Goal: Task Accomplishment & Management: Manage account settings

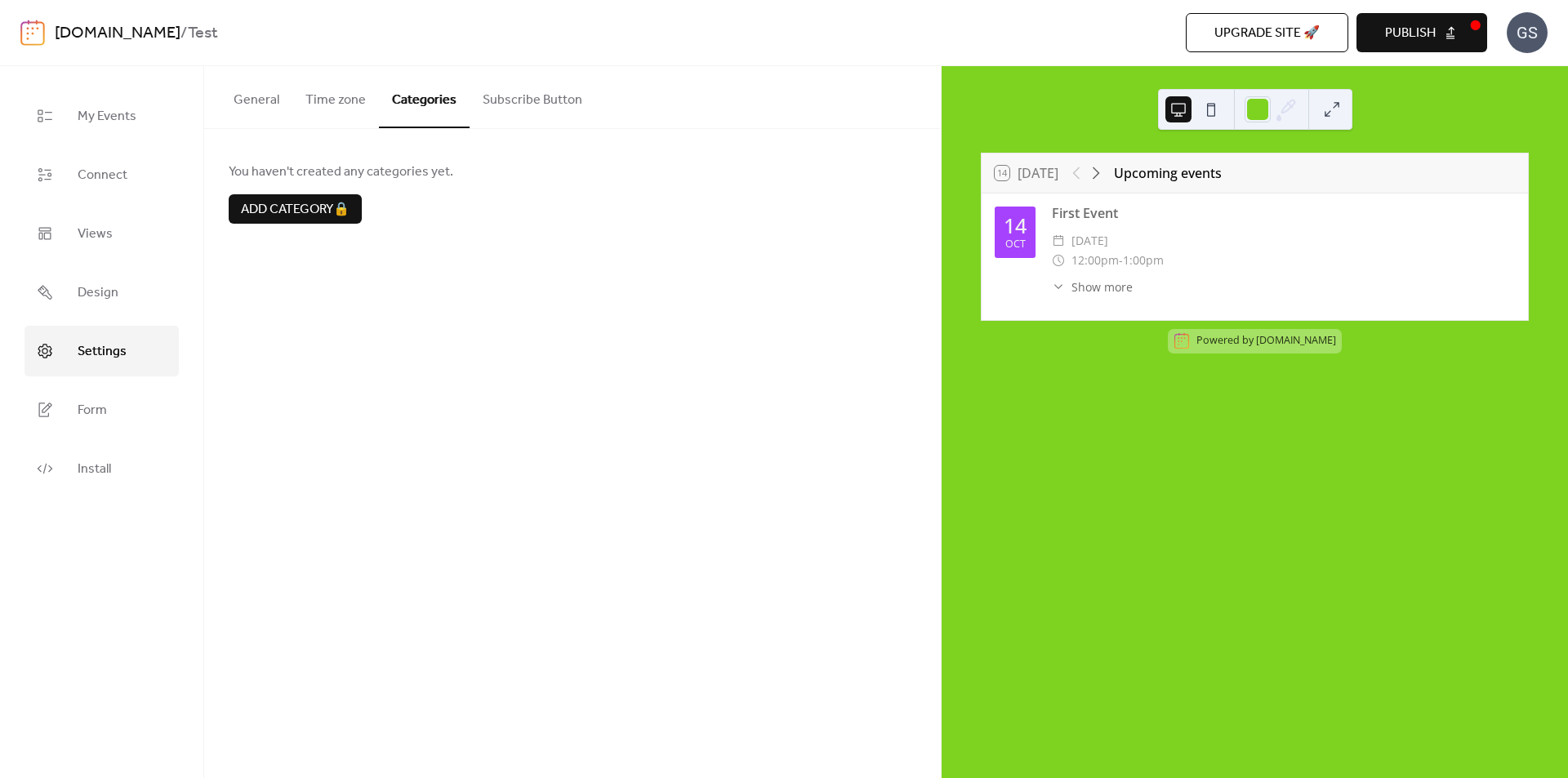
click at [257, 97] on button "General" at bounding box center [256, 96] width 71 height 60
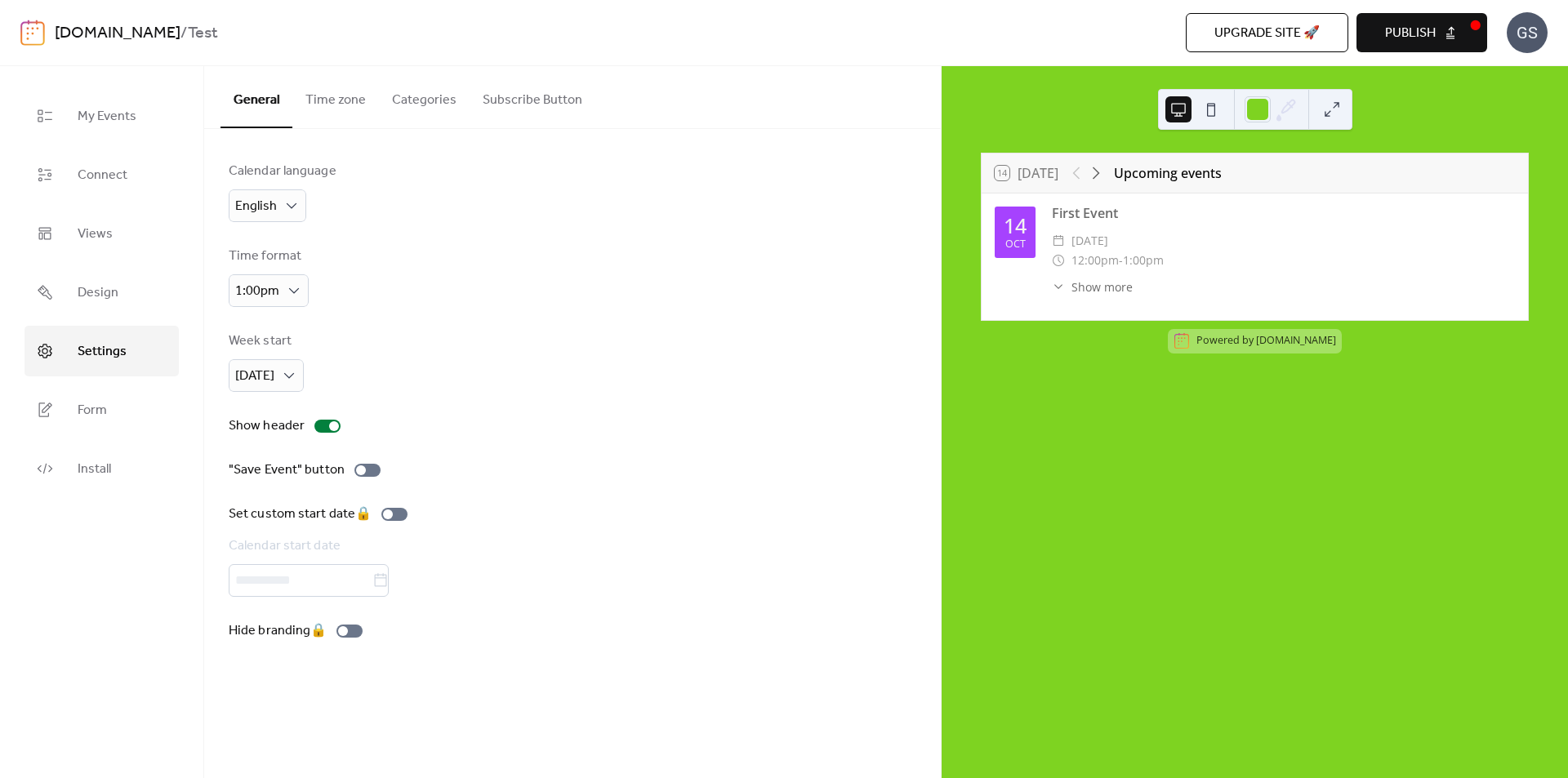
click at [323, 96] on button "Time zone" at bounding box center [335, 96] width 86 height 60
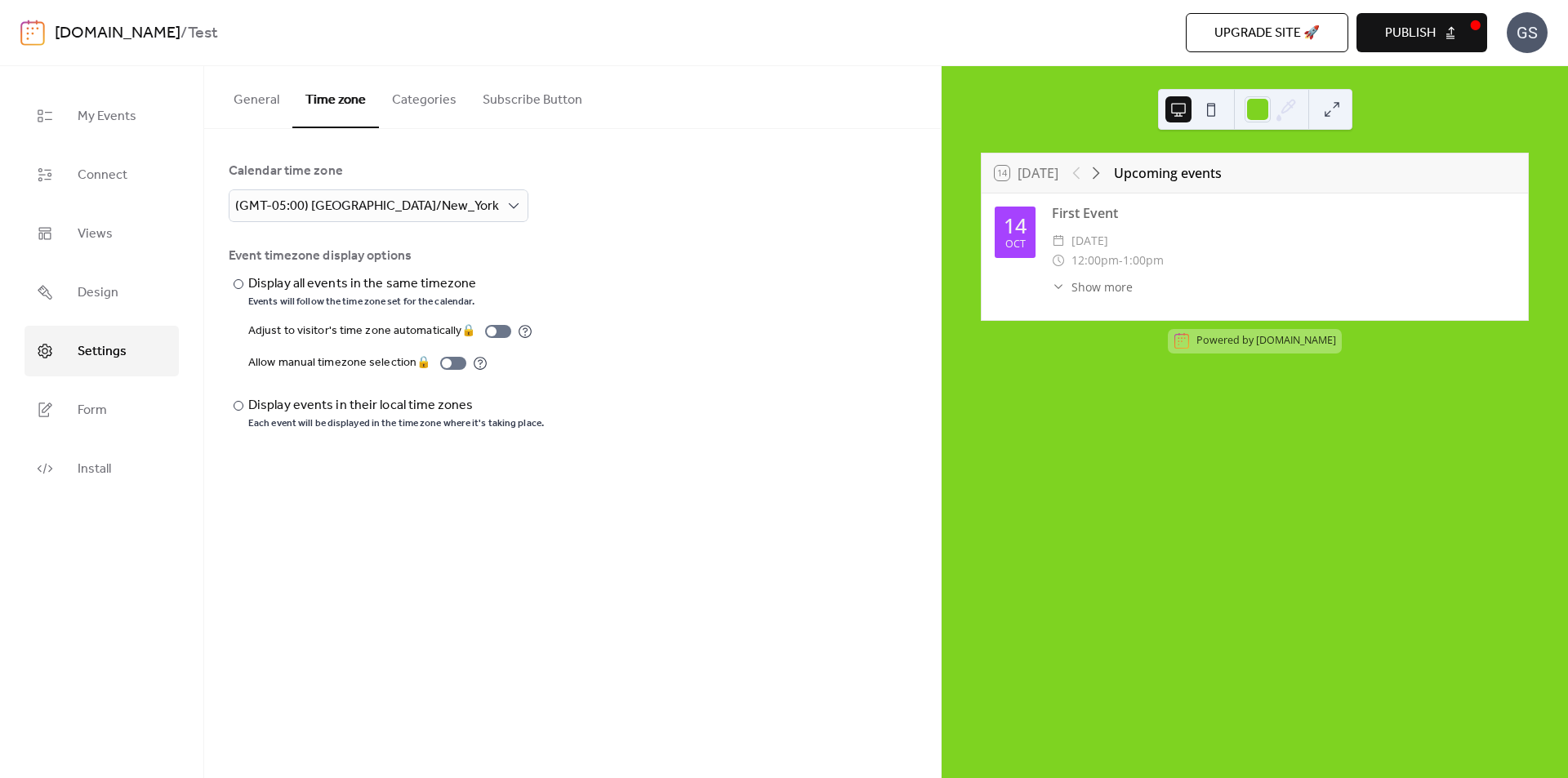
click at [413, 93] on button "Categories" at bounding box center [424, 96] width 91 height 60
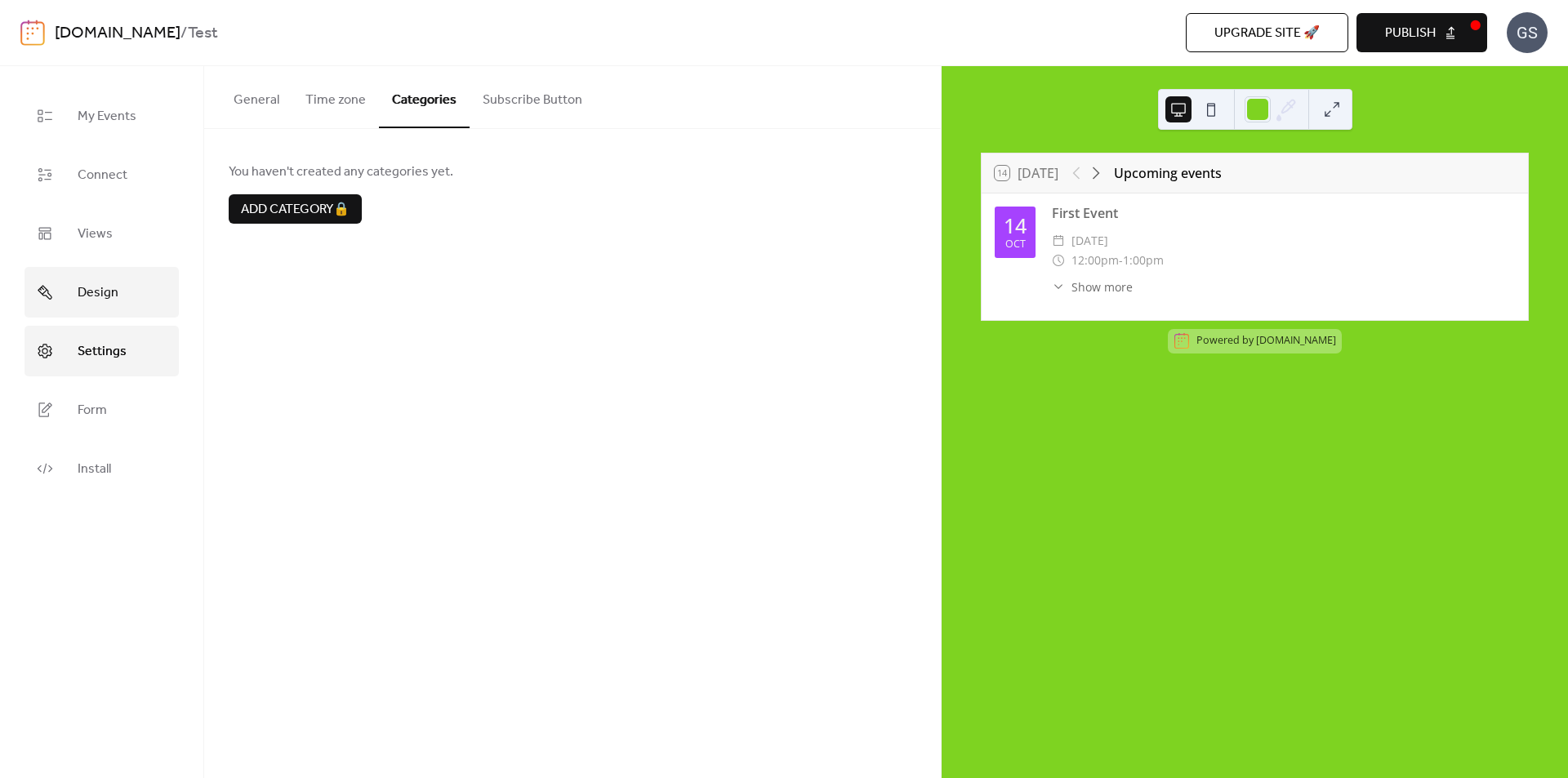
click at [104, 286] on span "Design" at bounding box center [98, 293] width 41 height 26
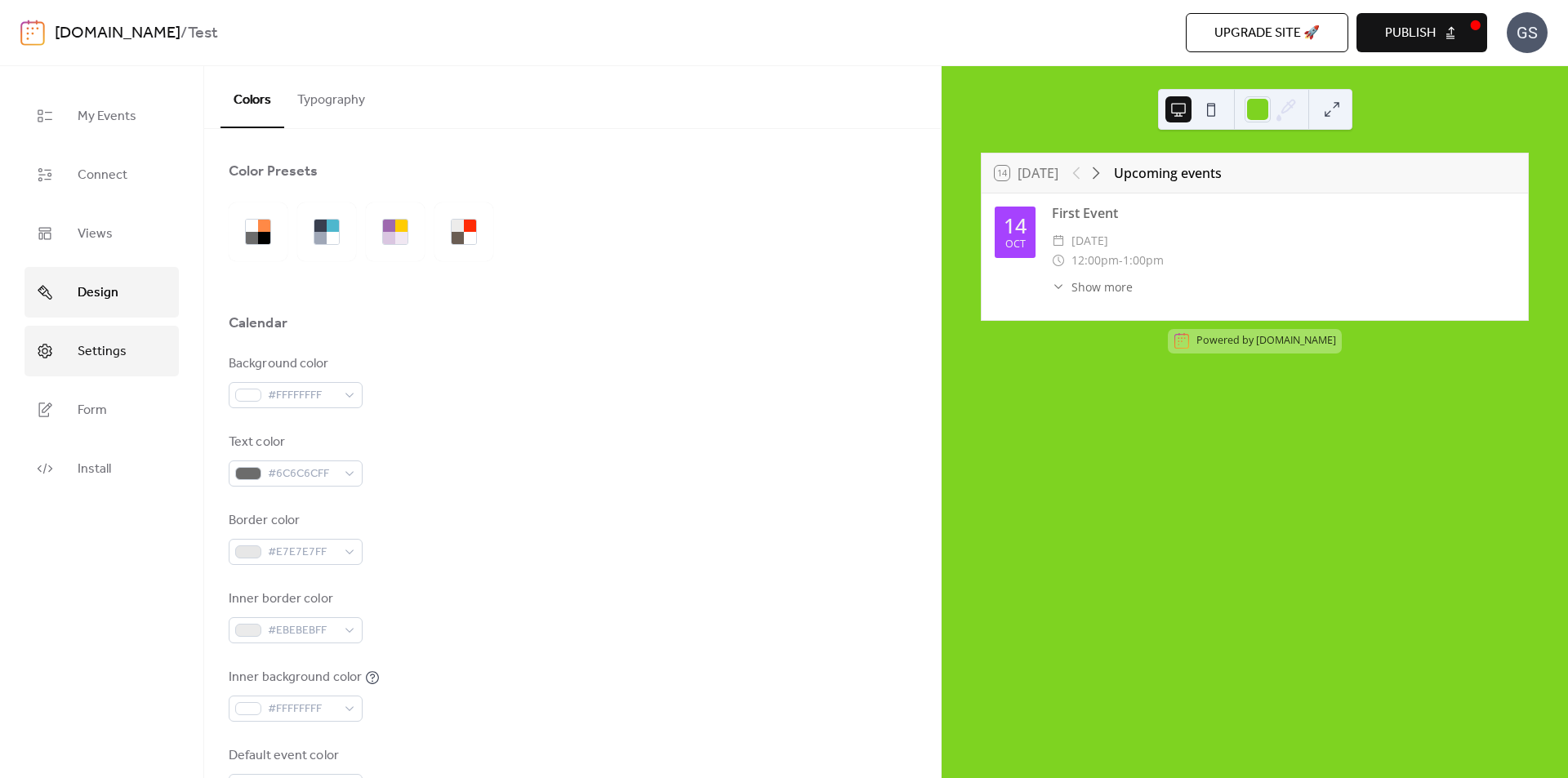
click at [120, 344] on span "Settings" at bounding box center [102, 352] width 49 height 26
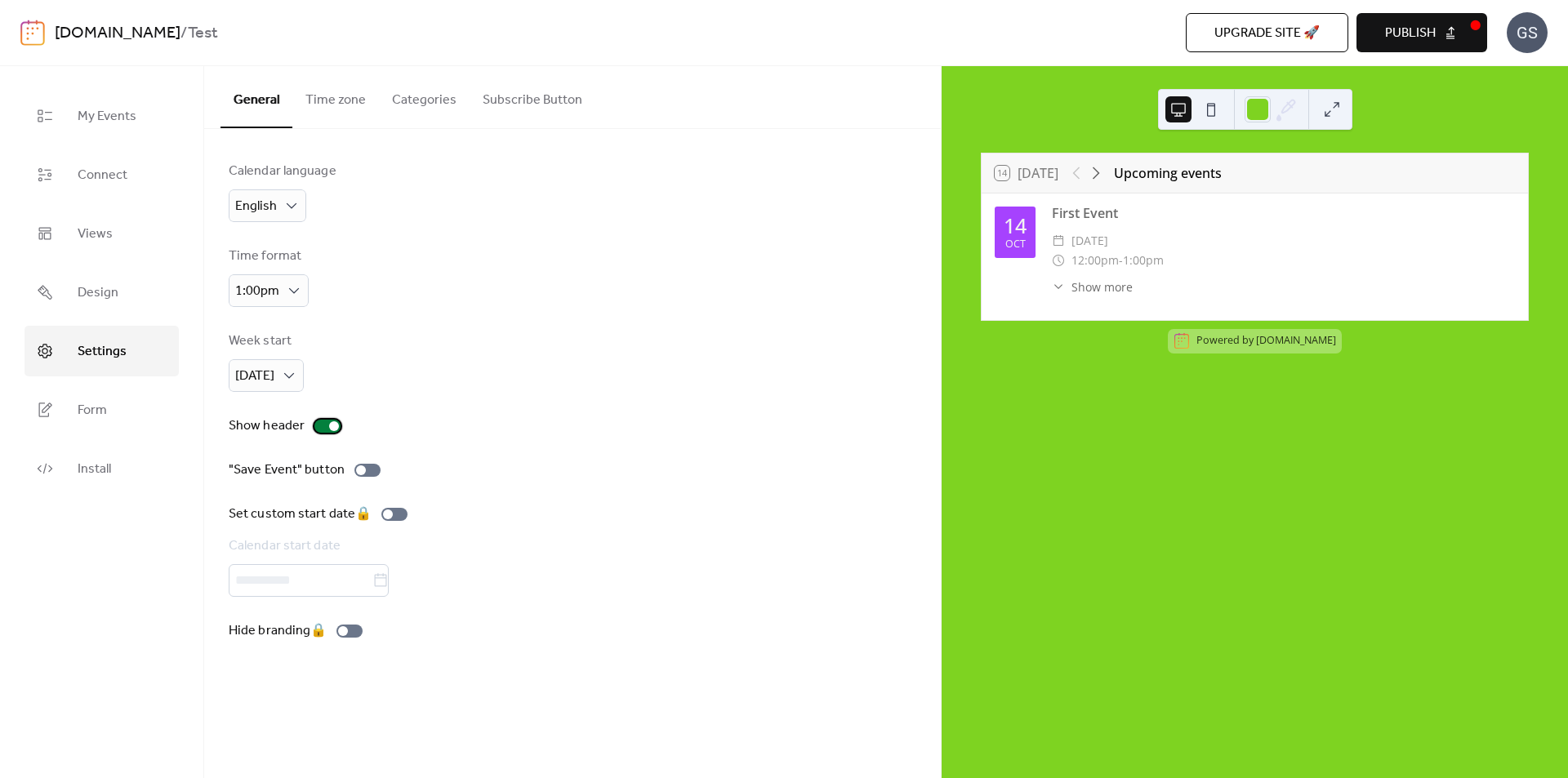
click at [318, 428] on div at bounding box center [328, 426] width 26 height 13
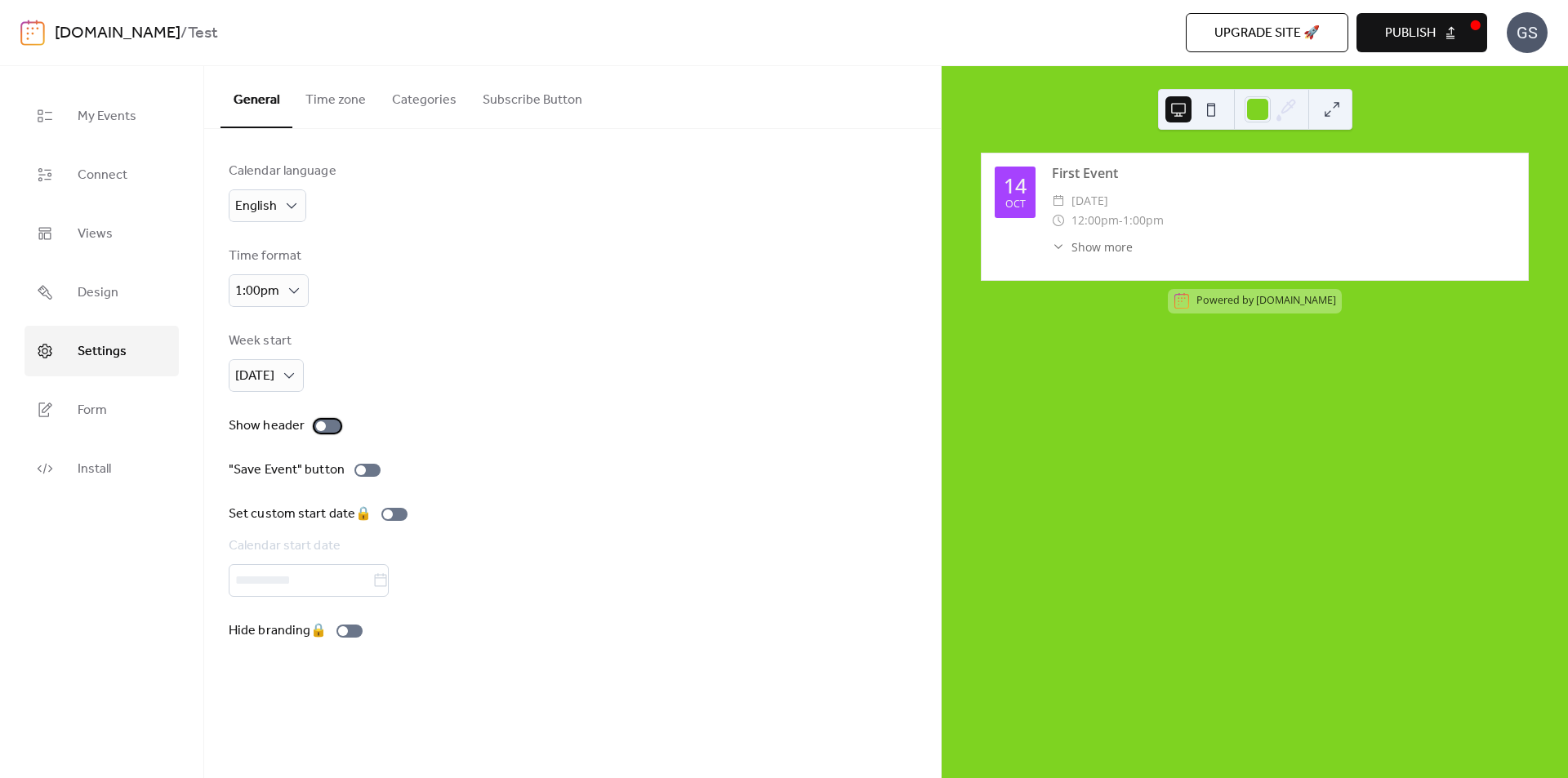
click at [330, 428] on div at bounding box center [328, 426] width 26 height 13
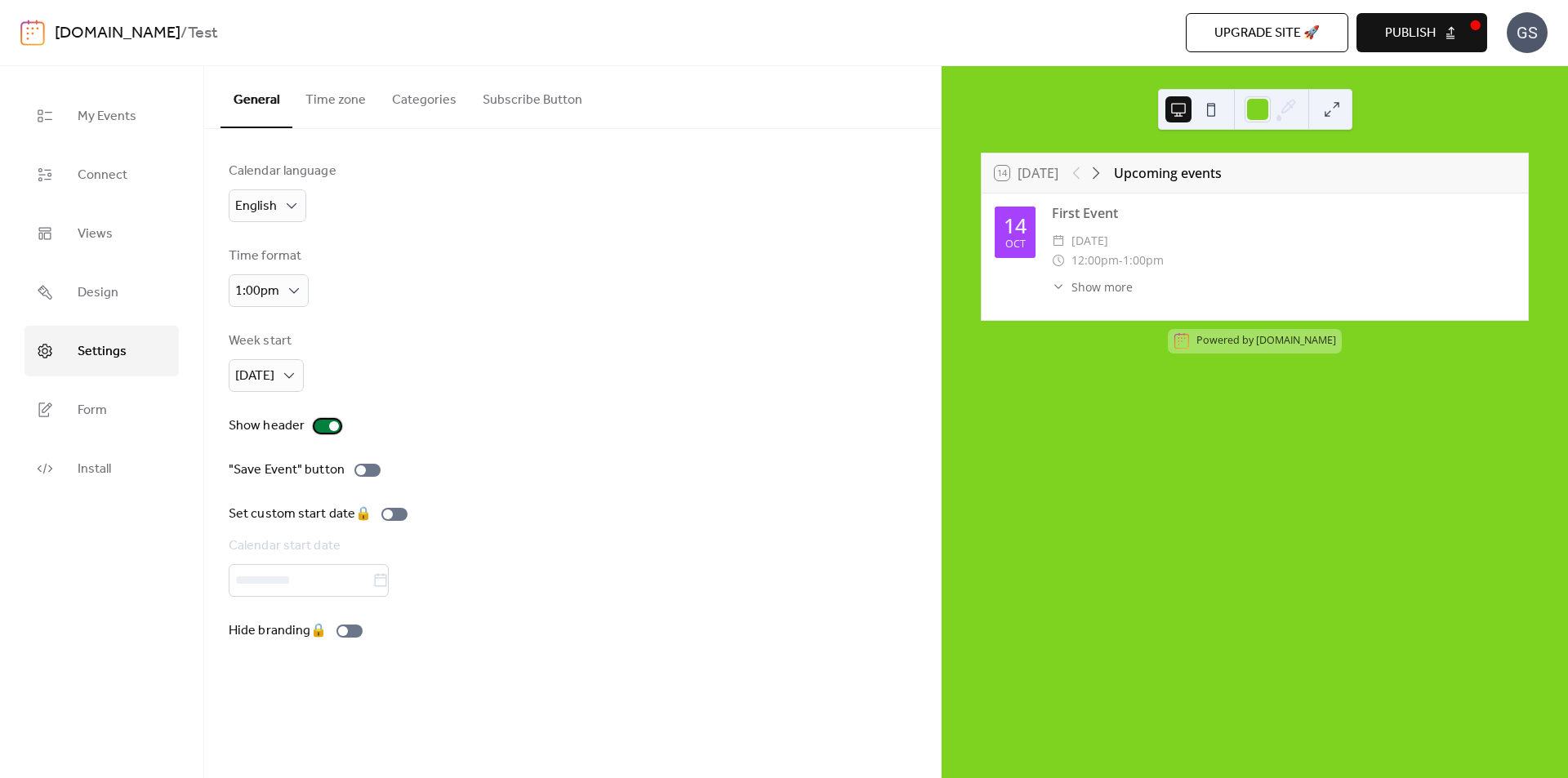
click at [318, 428] on div at bounding box center [328, 426] width 26 height 13
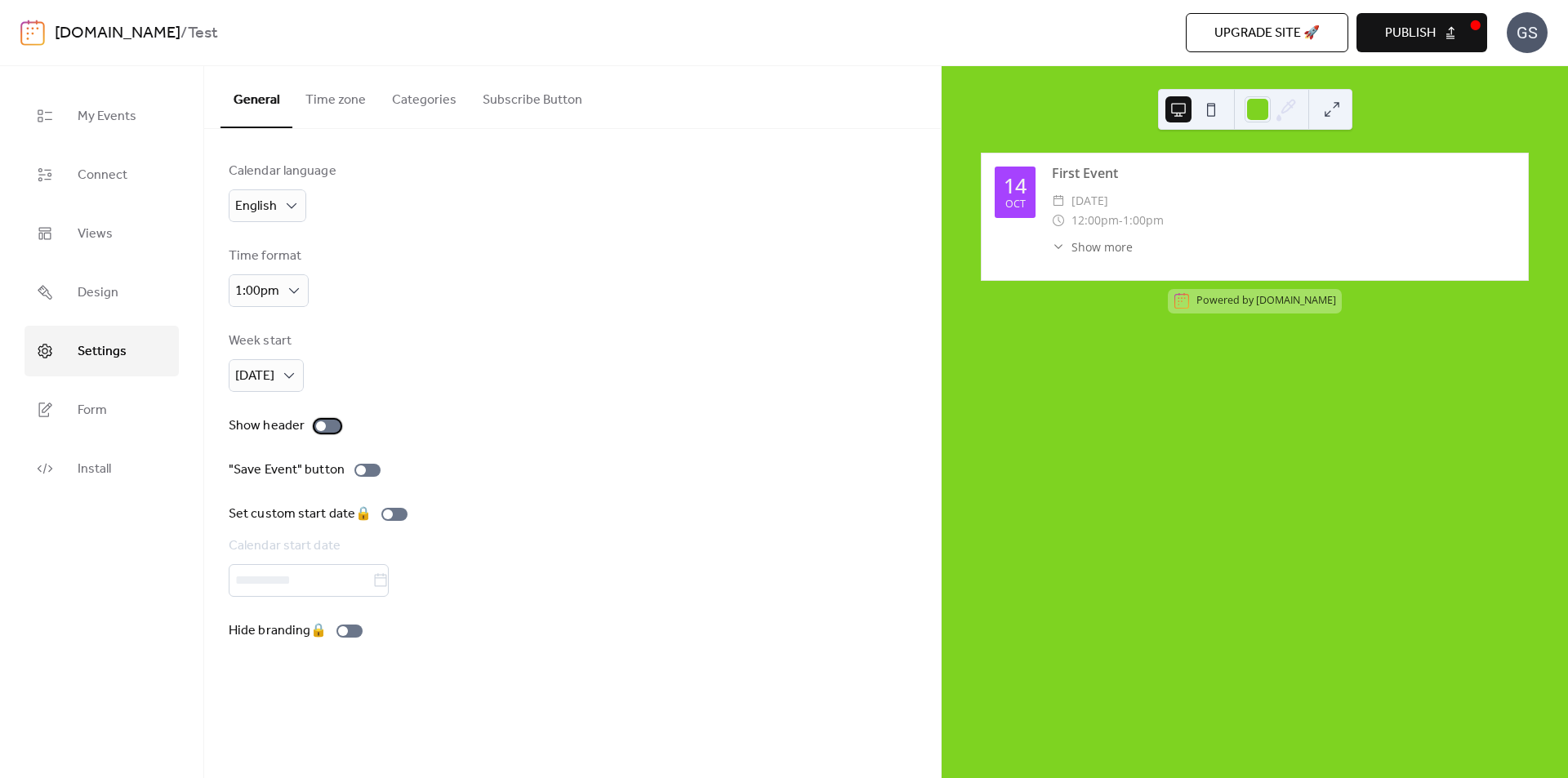
click at [318, 428] on div at bounding box center [320, 426] width 10 height 10
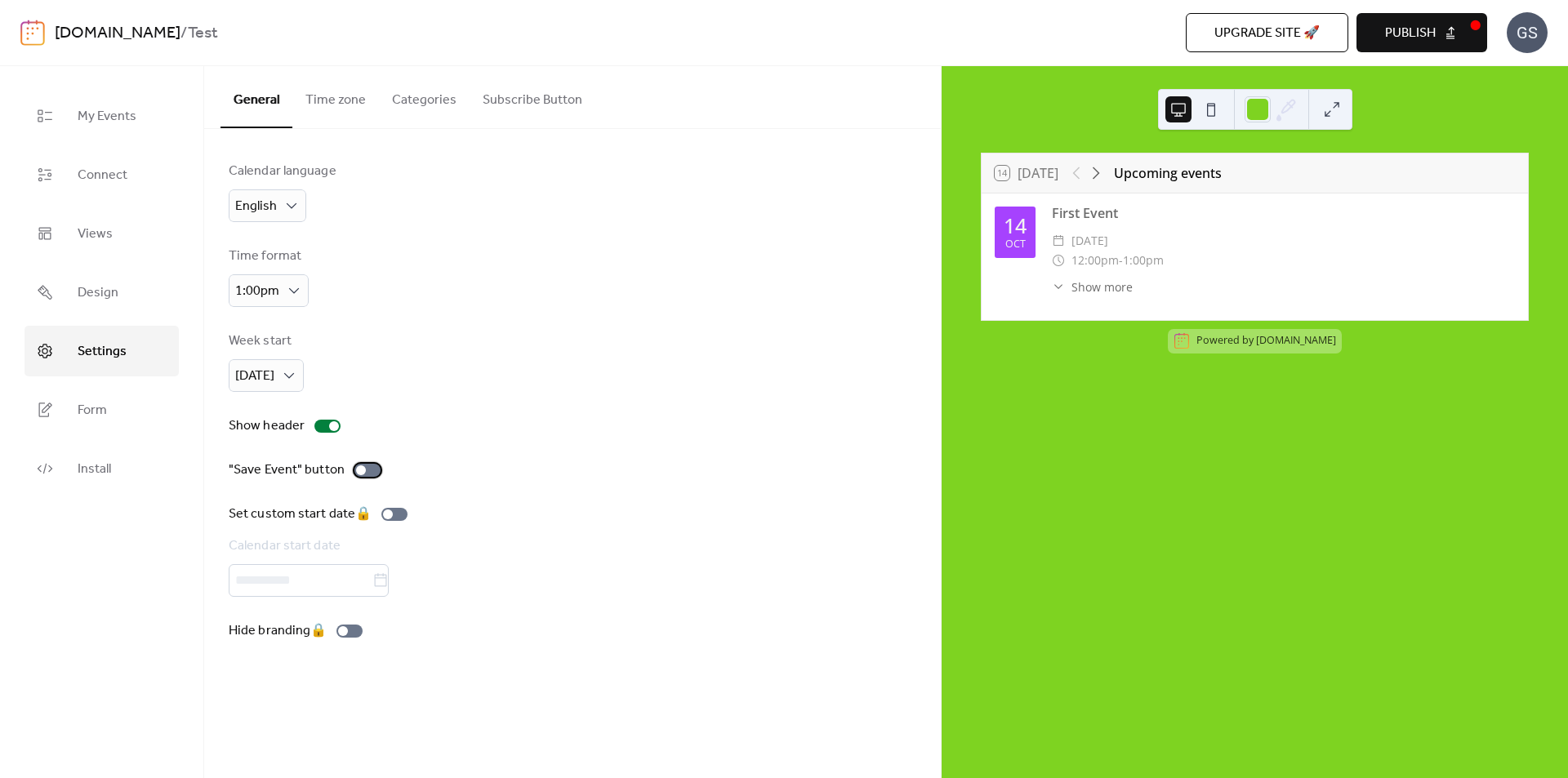
click at [368, 470] on div at bounding box center [368, 471] width 26 height 13
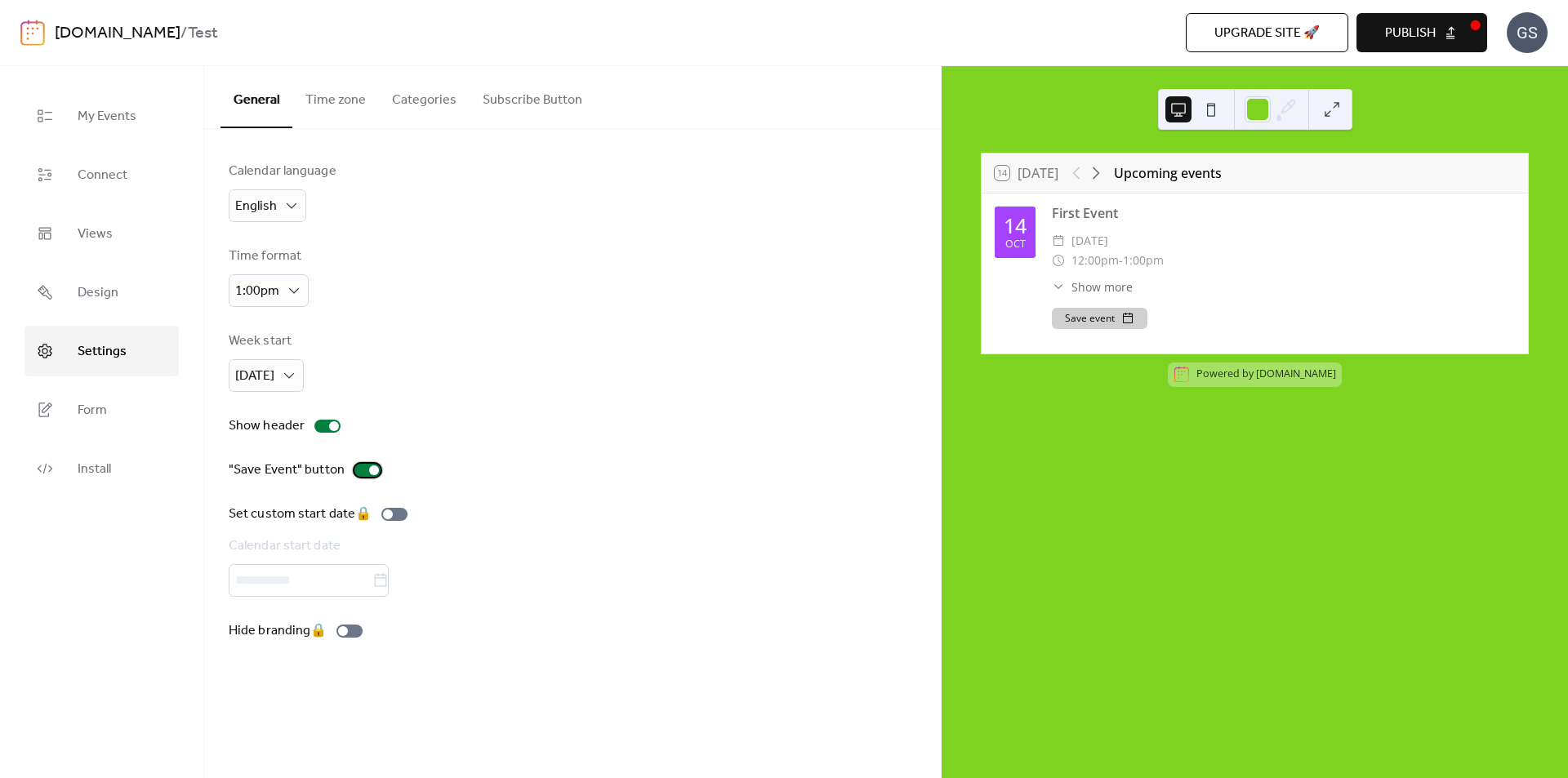
click at [369, 469] on div at bounding box center [374, 470] width 10 height 10
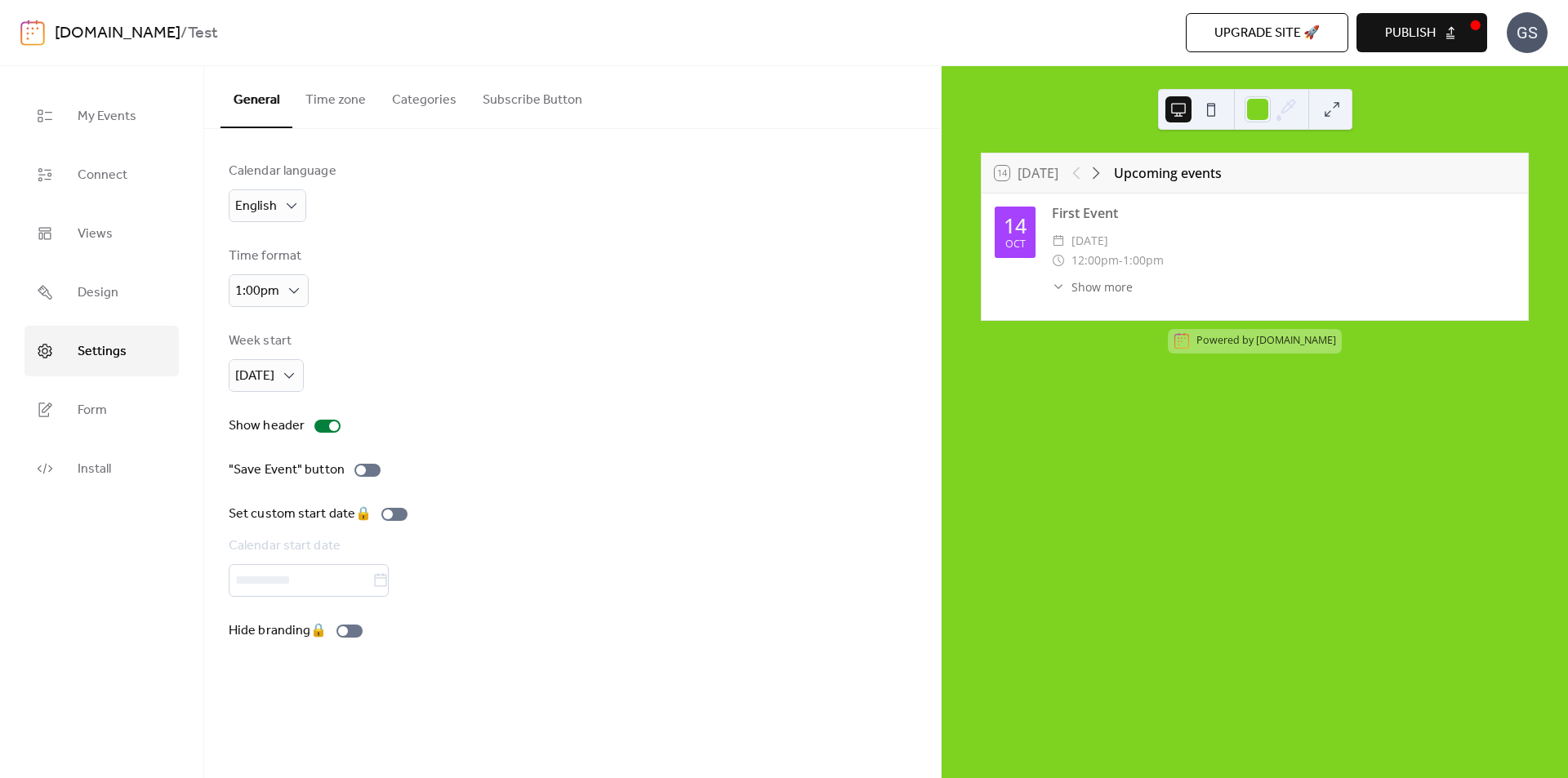
click at [327, 102] on button "Time zone" at bounding box center [335, 96] width 86 height 60
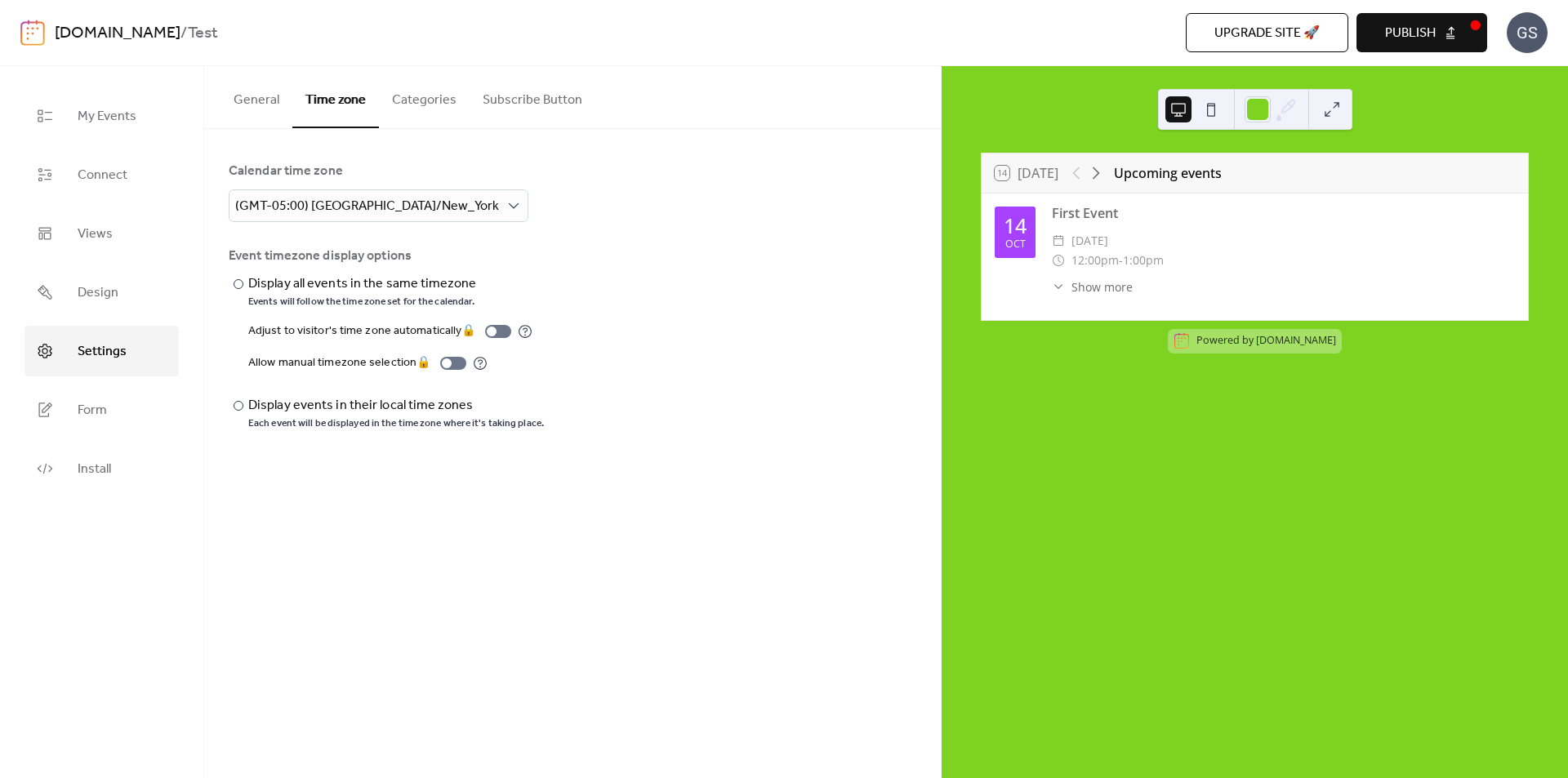
click at [418, 100] on button "Categories" at bounding box center [424, 96] width 91 height 60
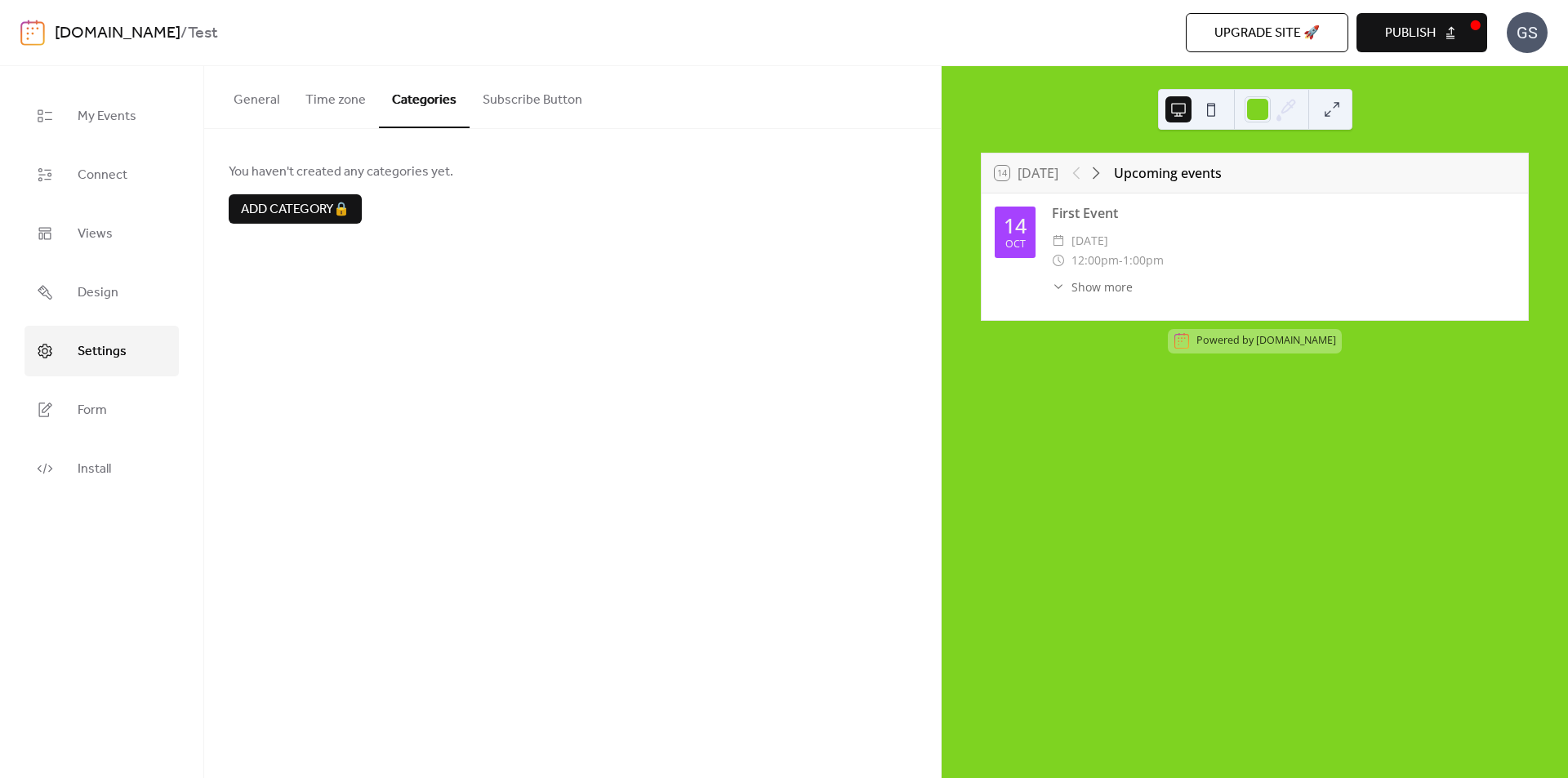
click at [508, 102] on button "Subscribe Button" at bounding box center [532, 96] width 125 height 60
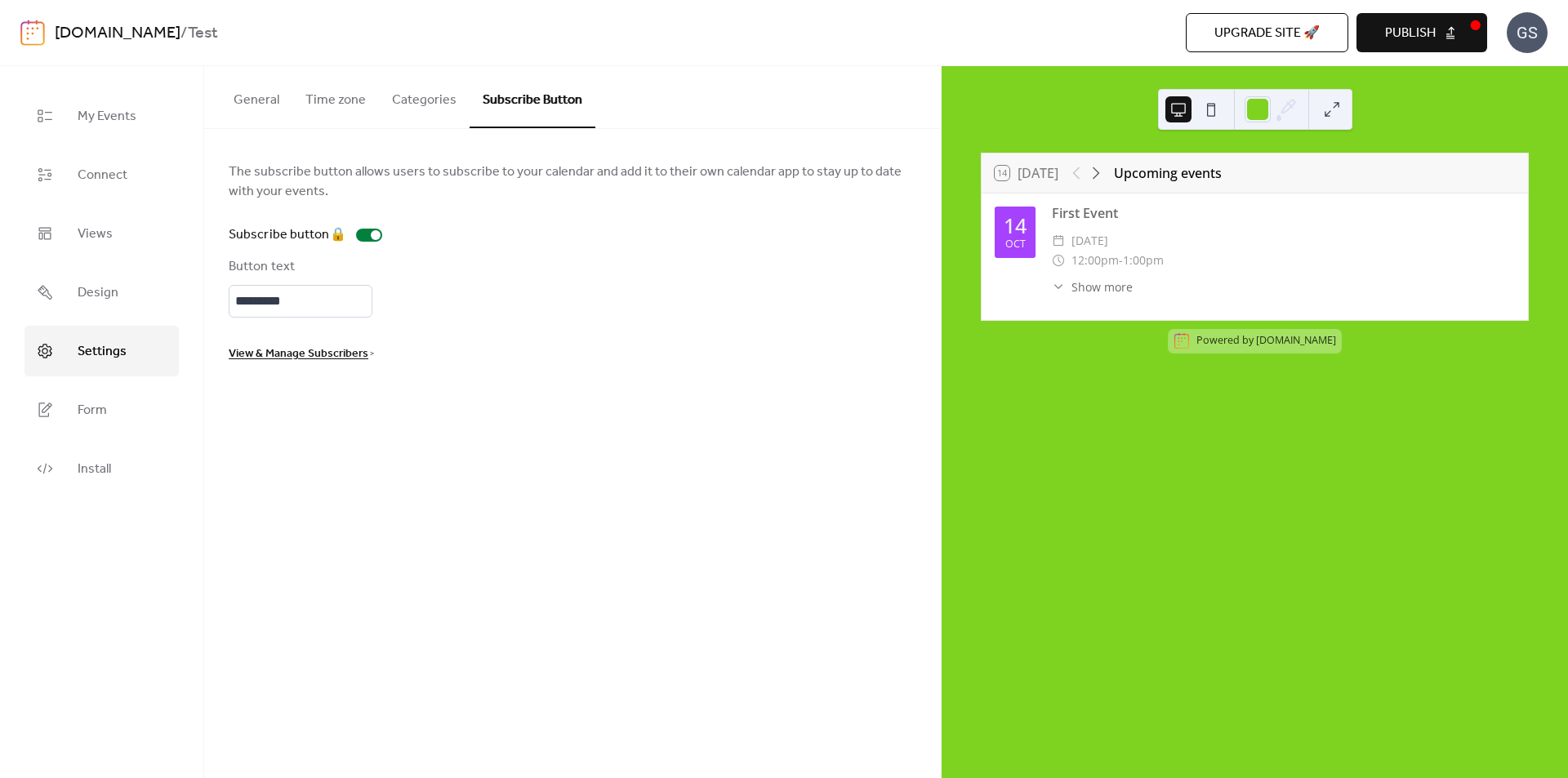
click at [262, 93] on button "General" at bounding box center [256, 96] width 71 height 60
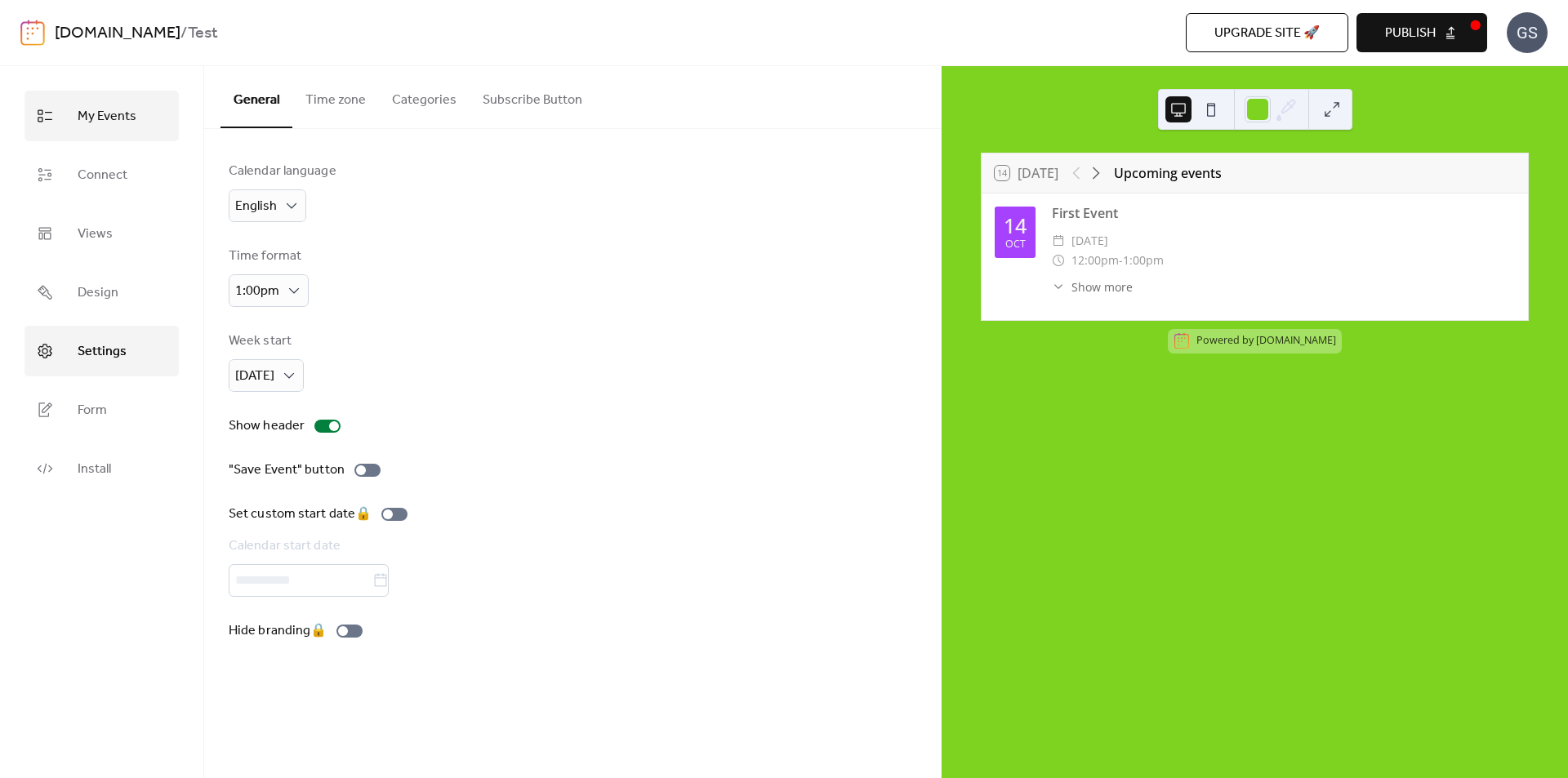
click at [125, 113] on span "My Events" at bounding box center [107, 117] width 58 height 26
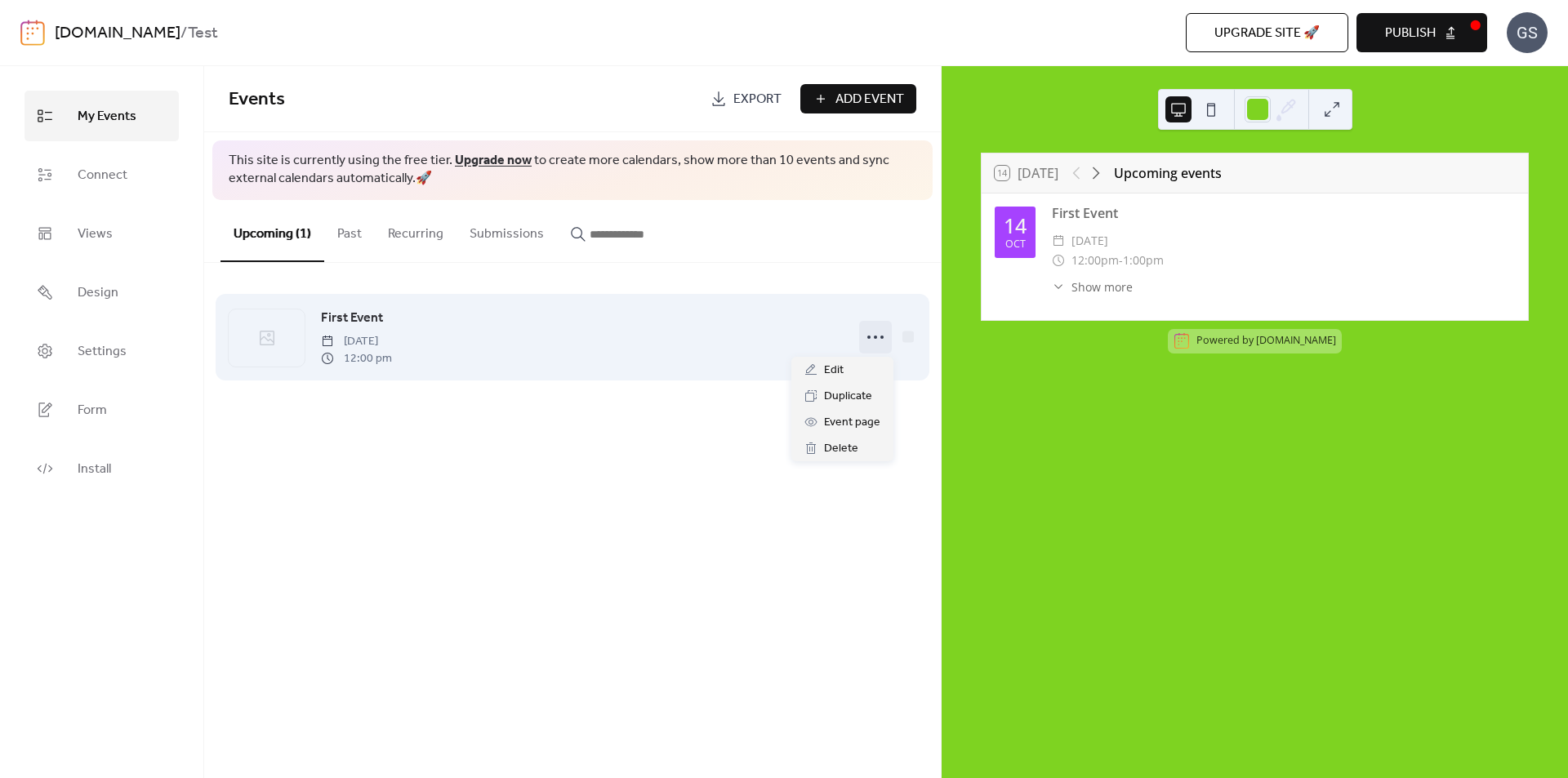
click at [880, 334] on icon at bounding box center [875, 337] width 26 height 26
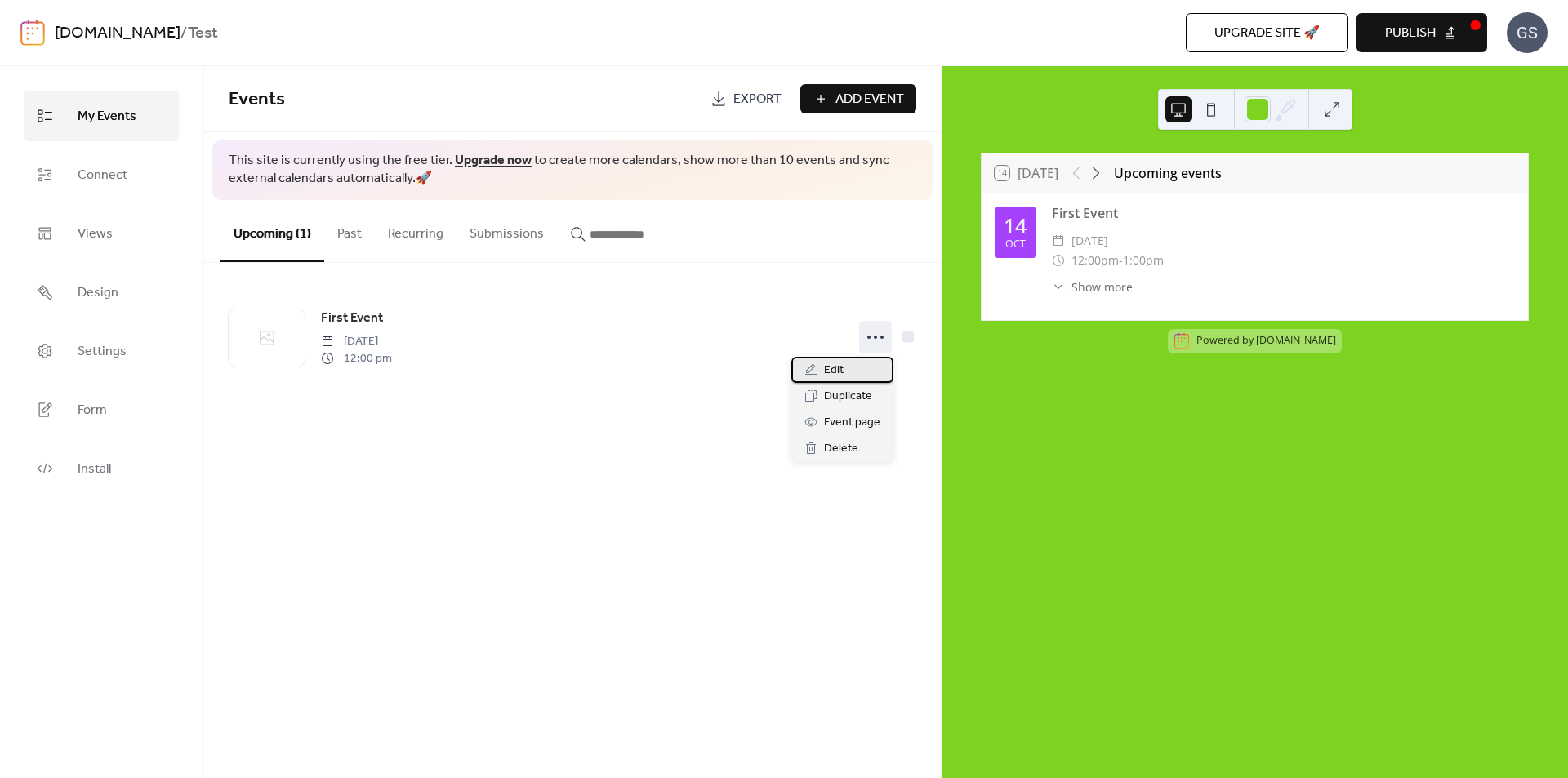
click at [838, 360] on div "Edit" at bounding box center [842, 370] width 102 height 26
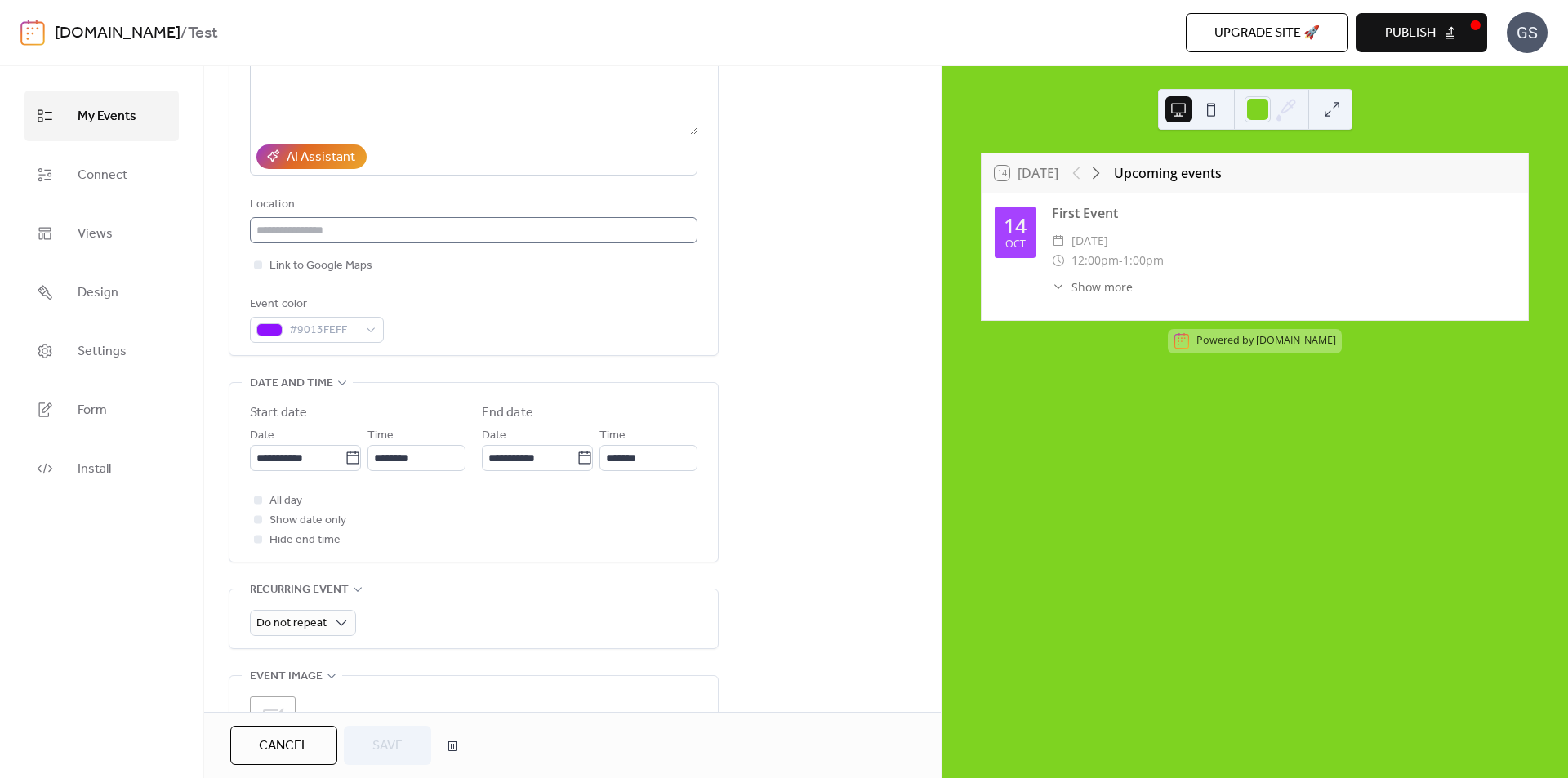
scroll to position [245, 0]
click at [257, 523] on div at bounding box center [258, 524] width 8 height 8
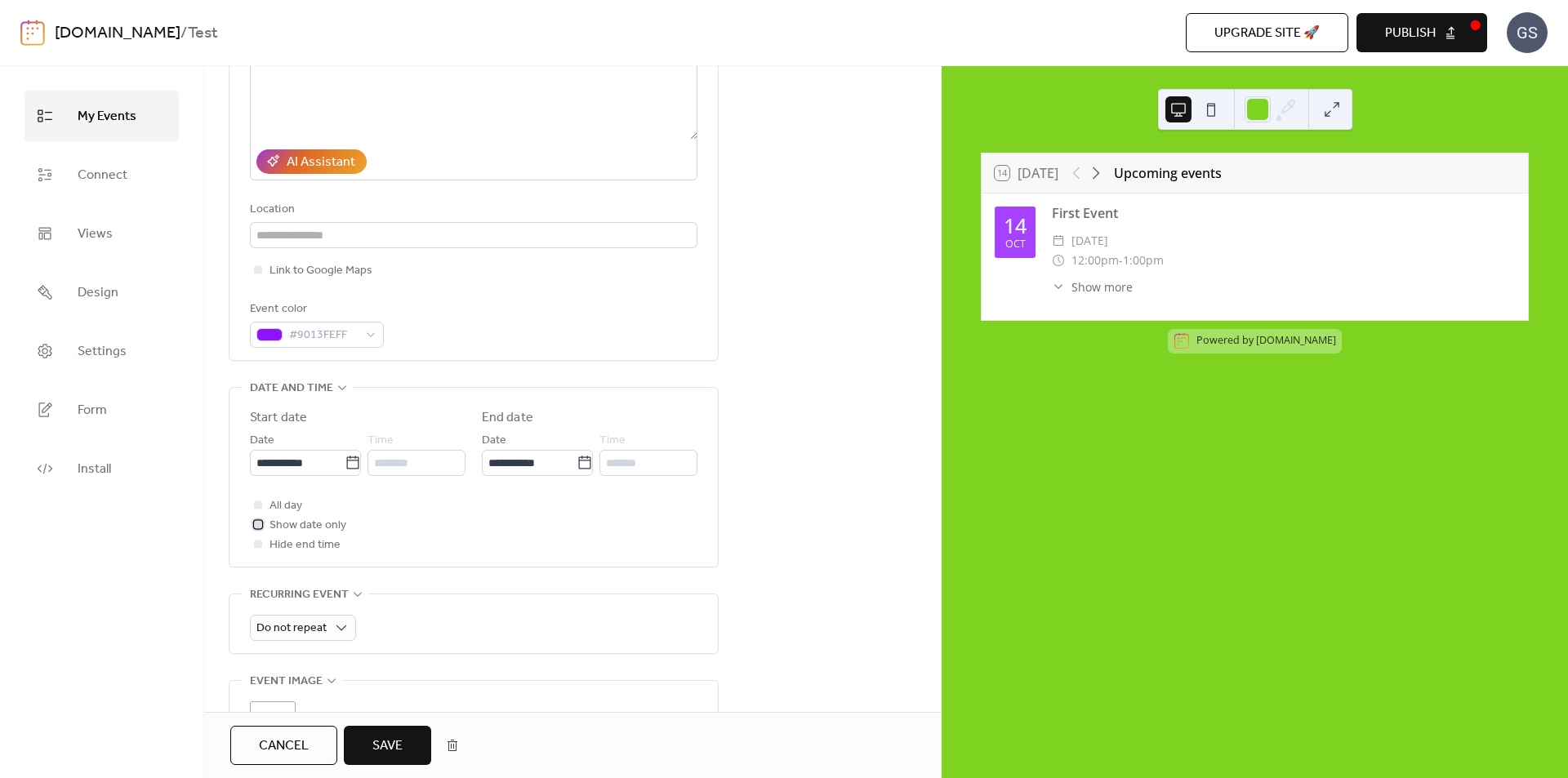
click at [257, 523] on icon at bounding box center [257, 524] width 5 height 5
click at [254, 526] on div at bounding box center [258, 524] width 8 height 8
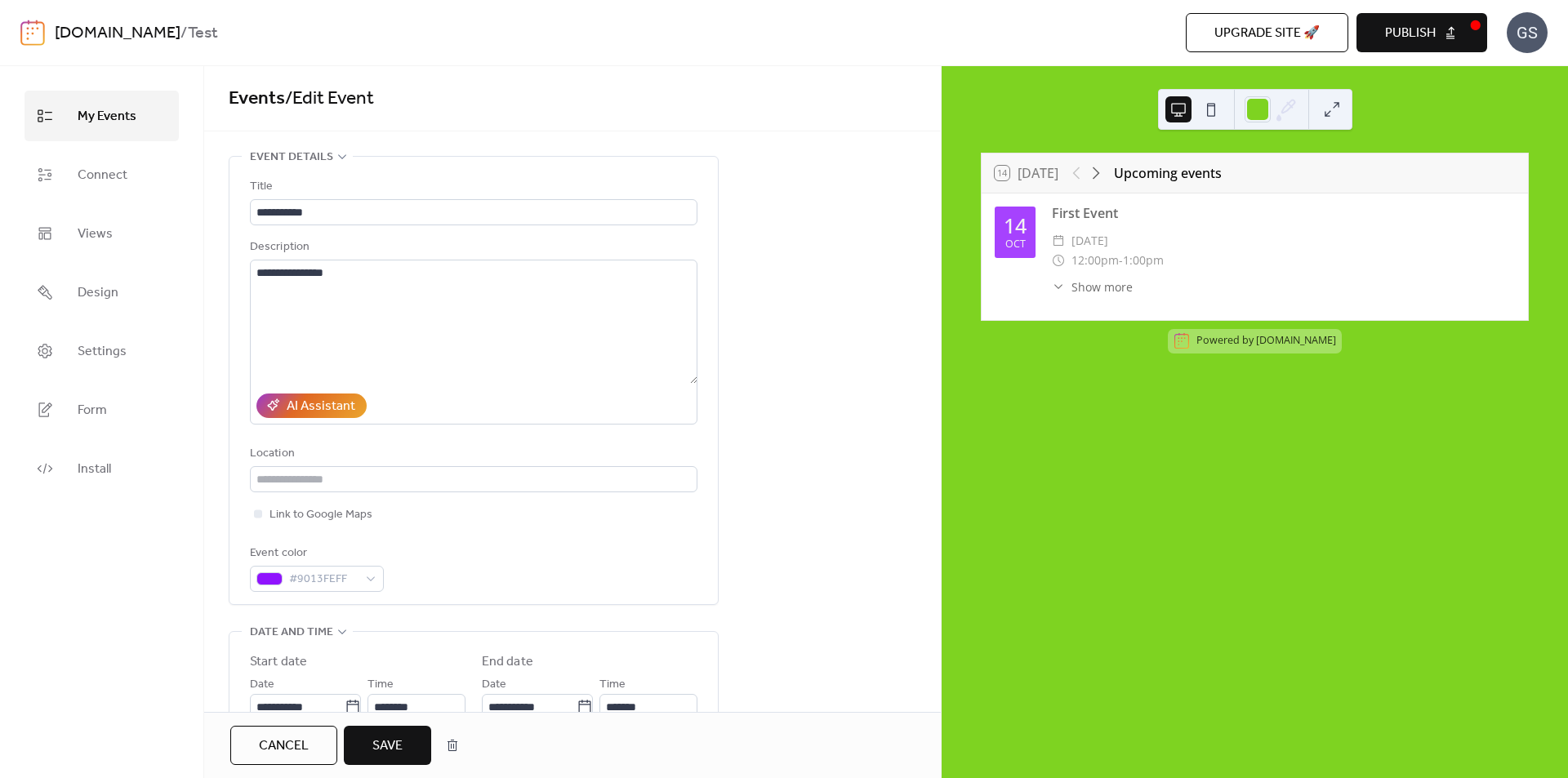
scroll to position [0, 0]
click at [60, 182] on link "Connect" at bounding box center [101, 175] width 154 height 51
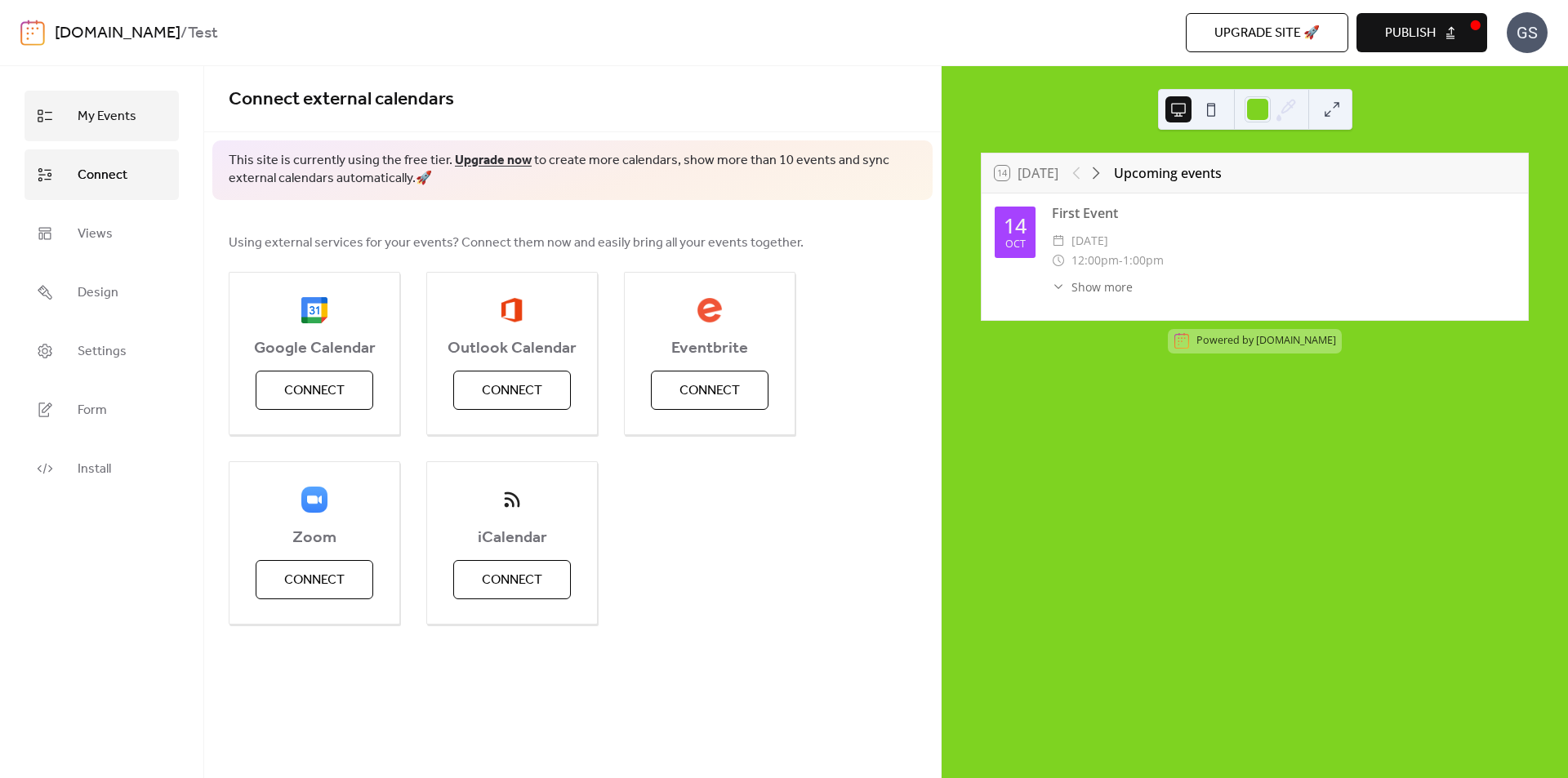
click at [117, 120] on span "My Events" at bounding box center [107, 117] width 58 height 26
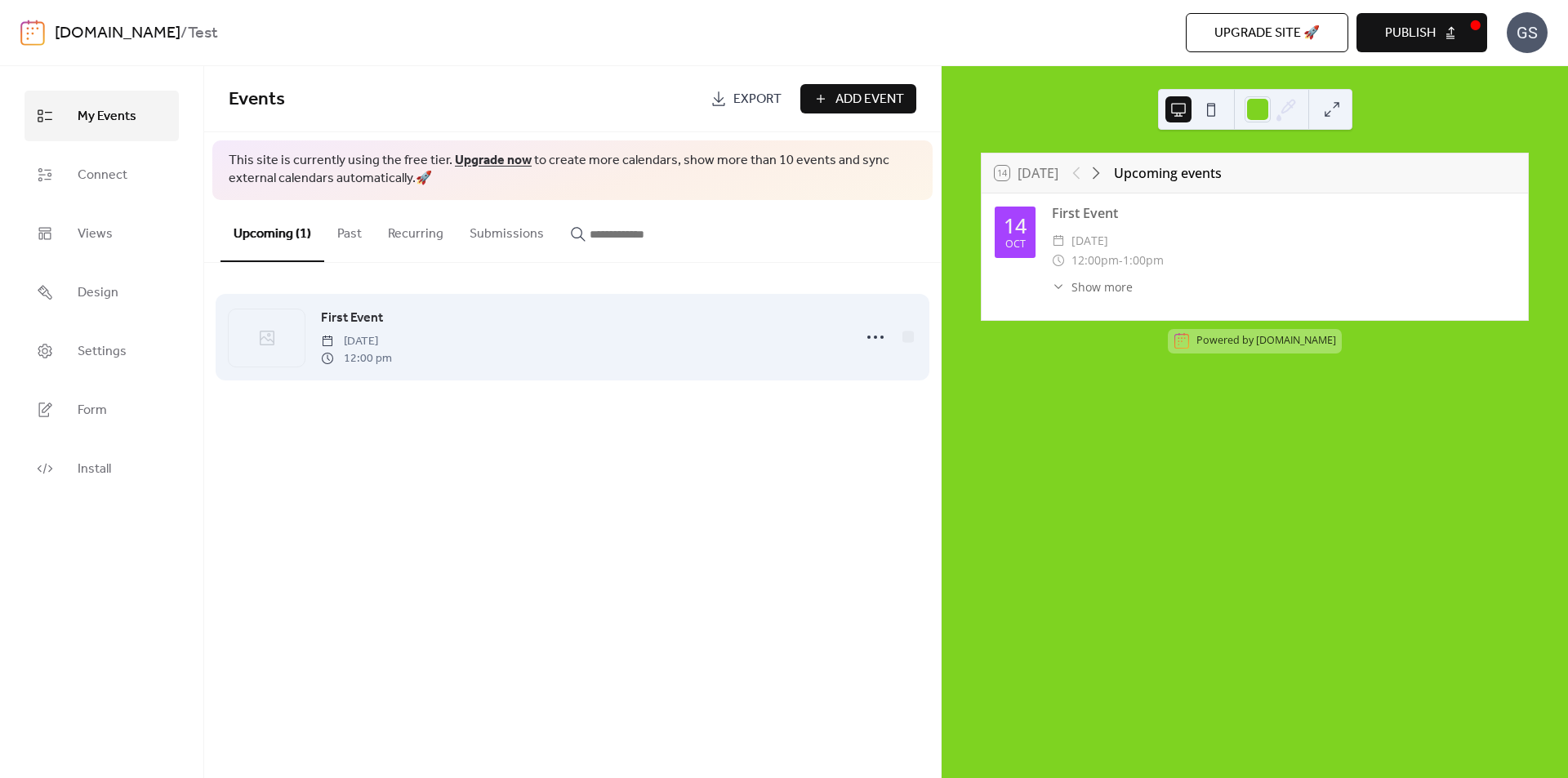
click at [266, 334] on icon at bounding box center [266, 338] width 19 height 19
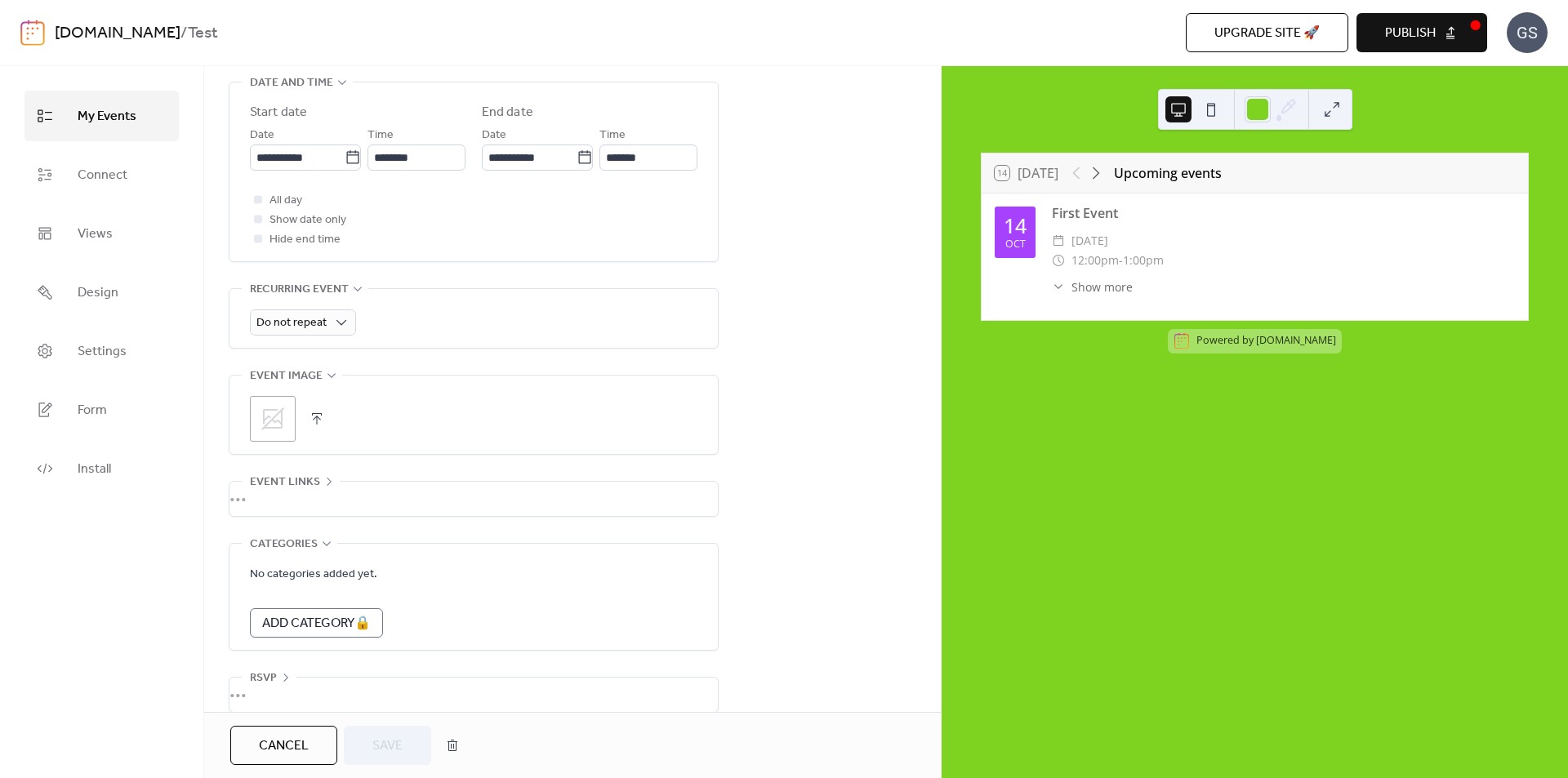
scroll to position [573, 0]
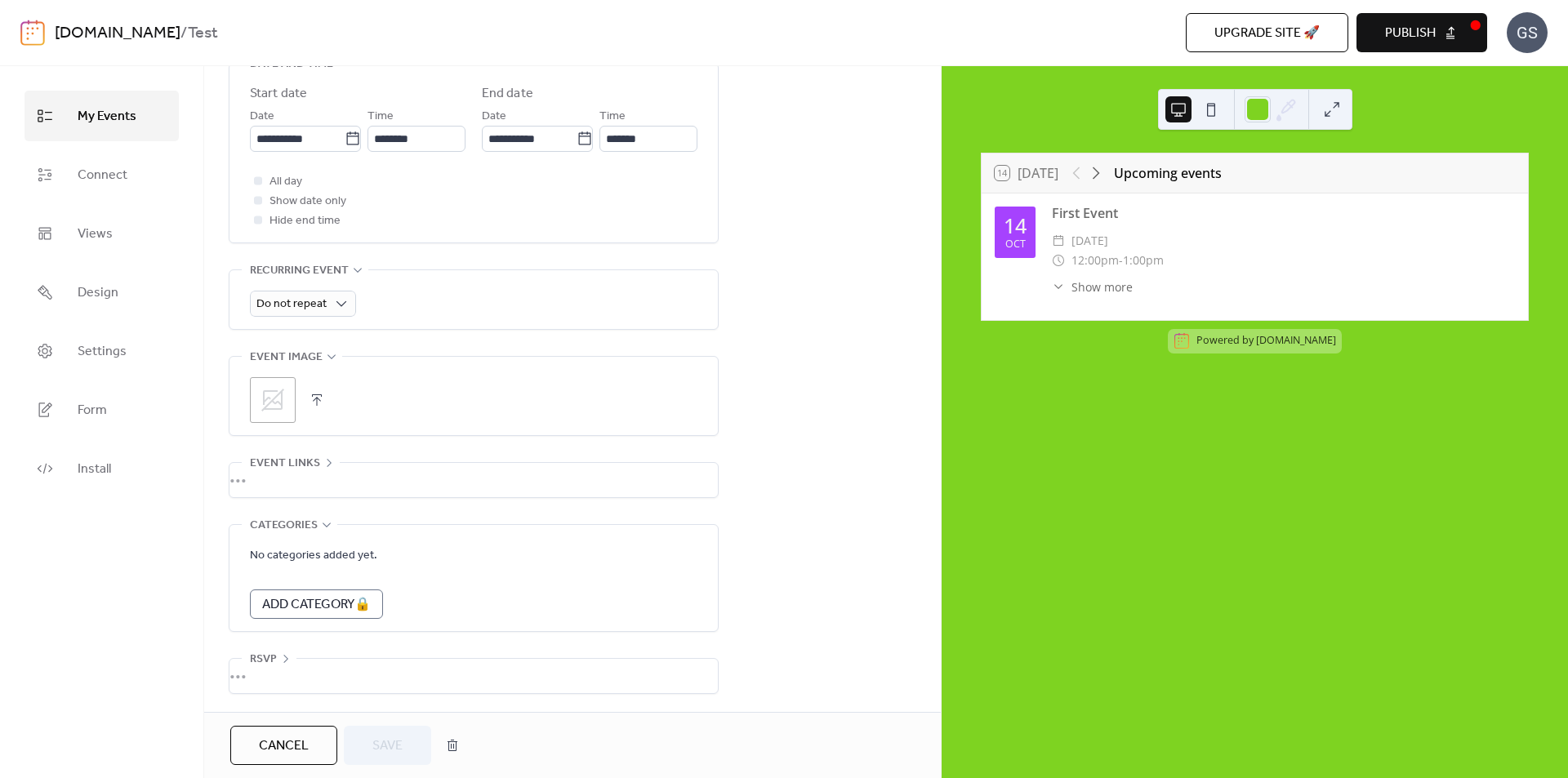
click at [279, 395] on icon at bounding box center [273, 400] width 26 height 26
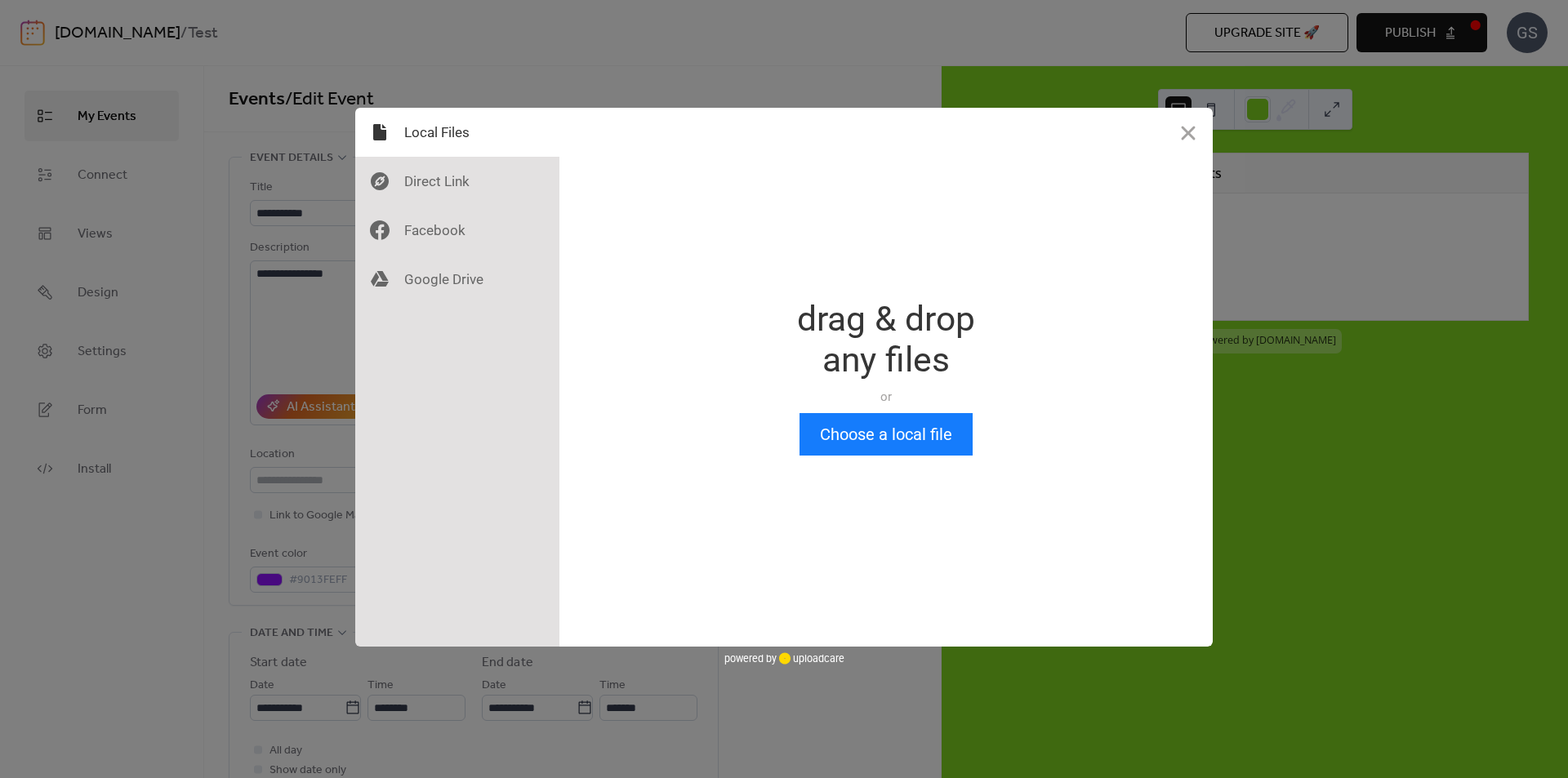
scroll to position [0, 0]
click at [1184, 131] on button "Close" at bounding box center [1188, 132] width 49 height 49
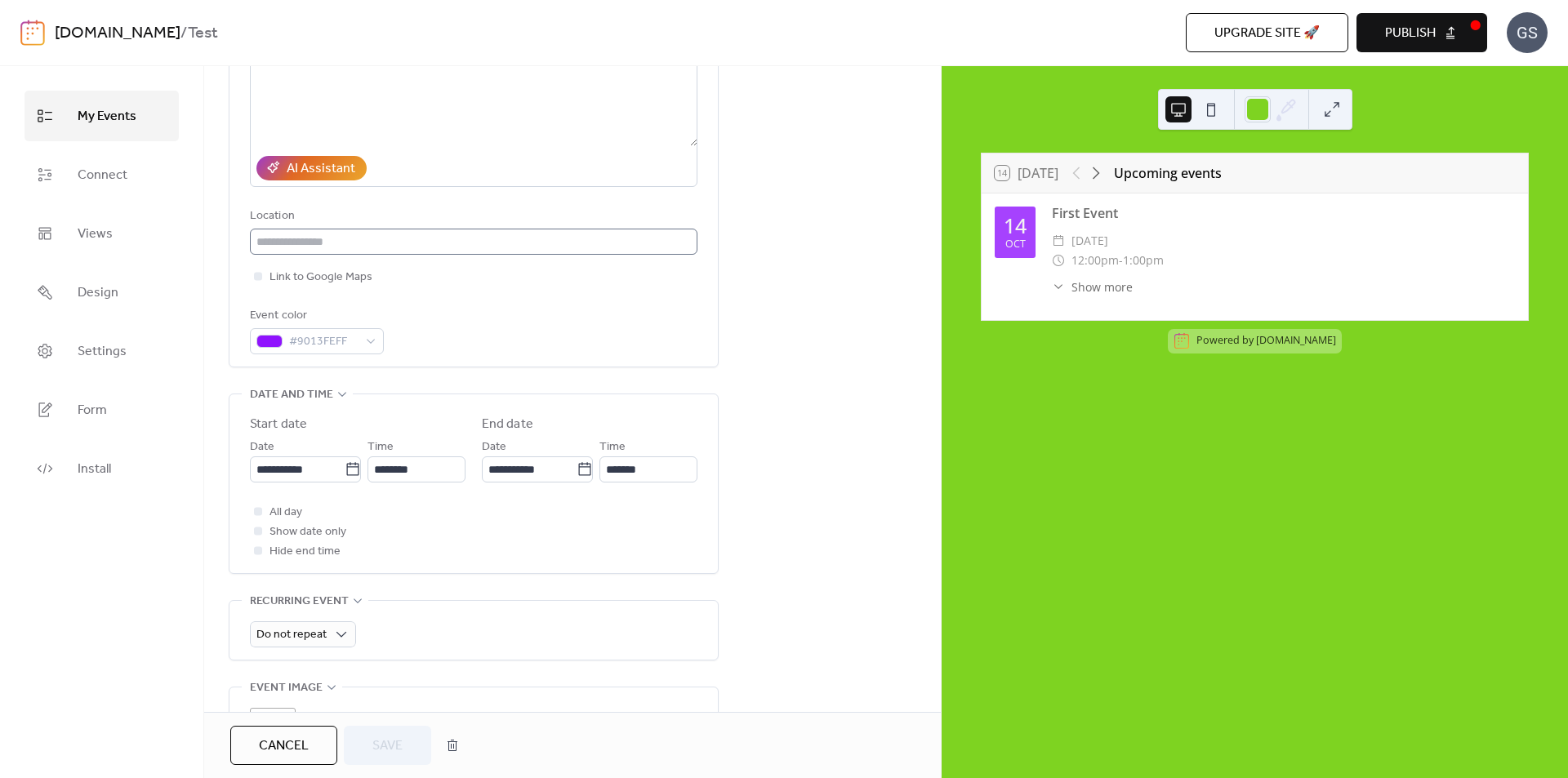
scroll to position [408, 0]
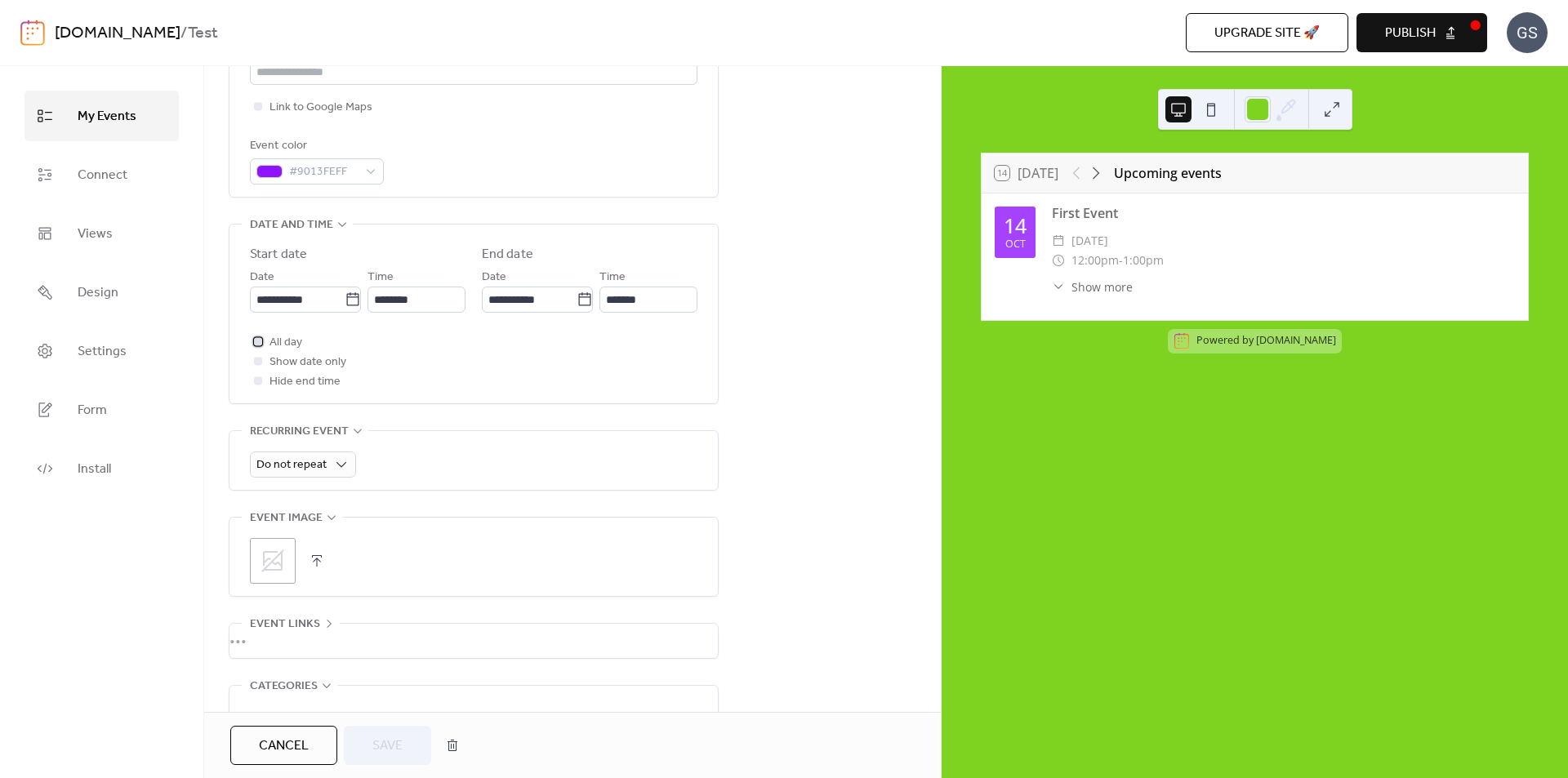
click at [262, 342] on div at bounding box center [258, 341] width 8 height 8
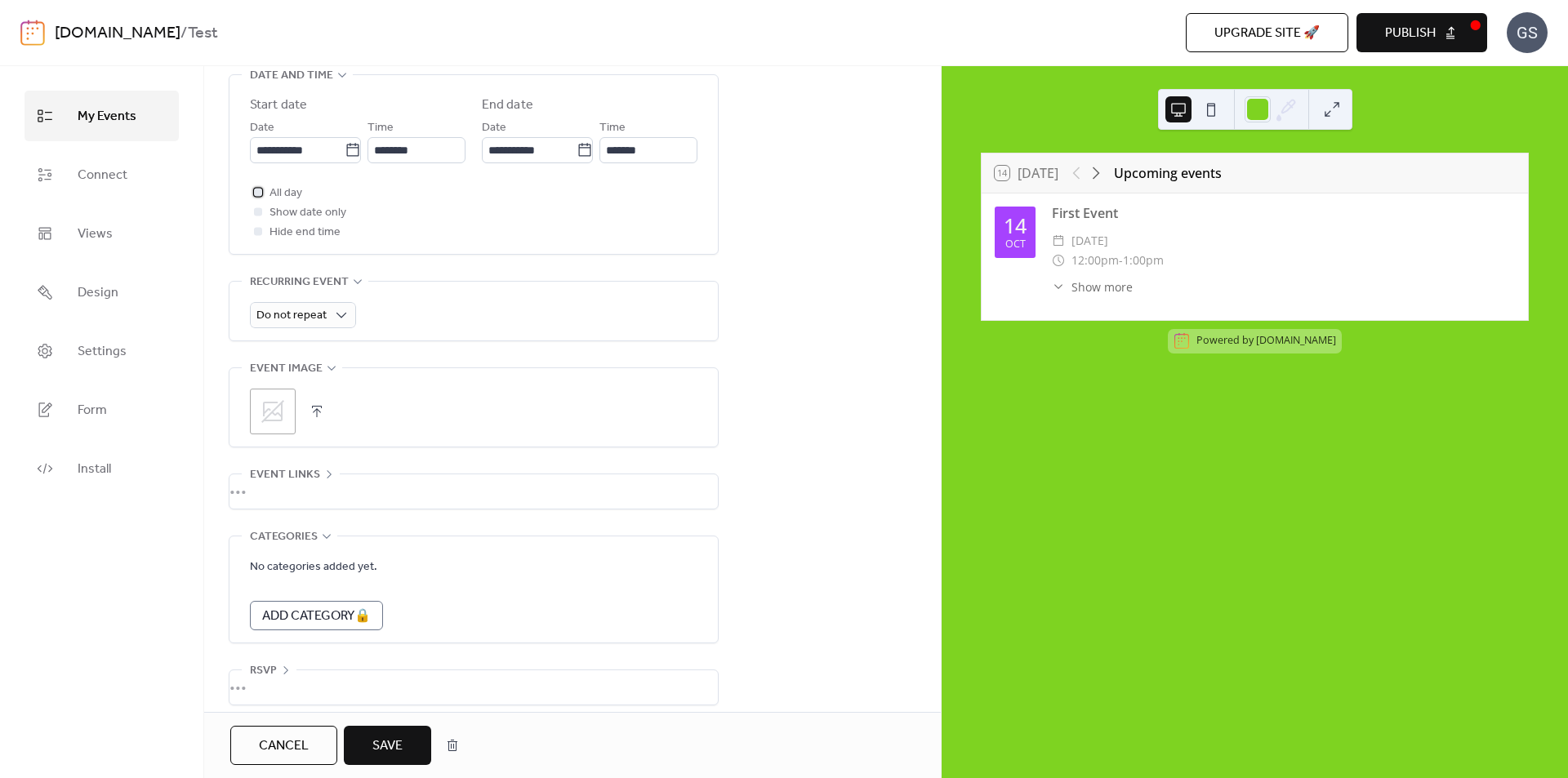
scroll to position [572, 0]
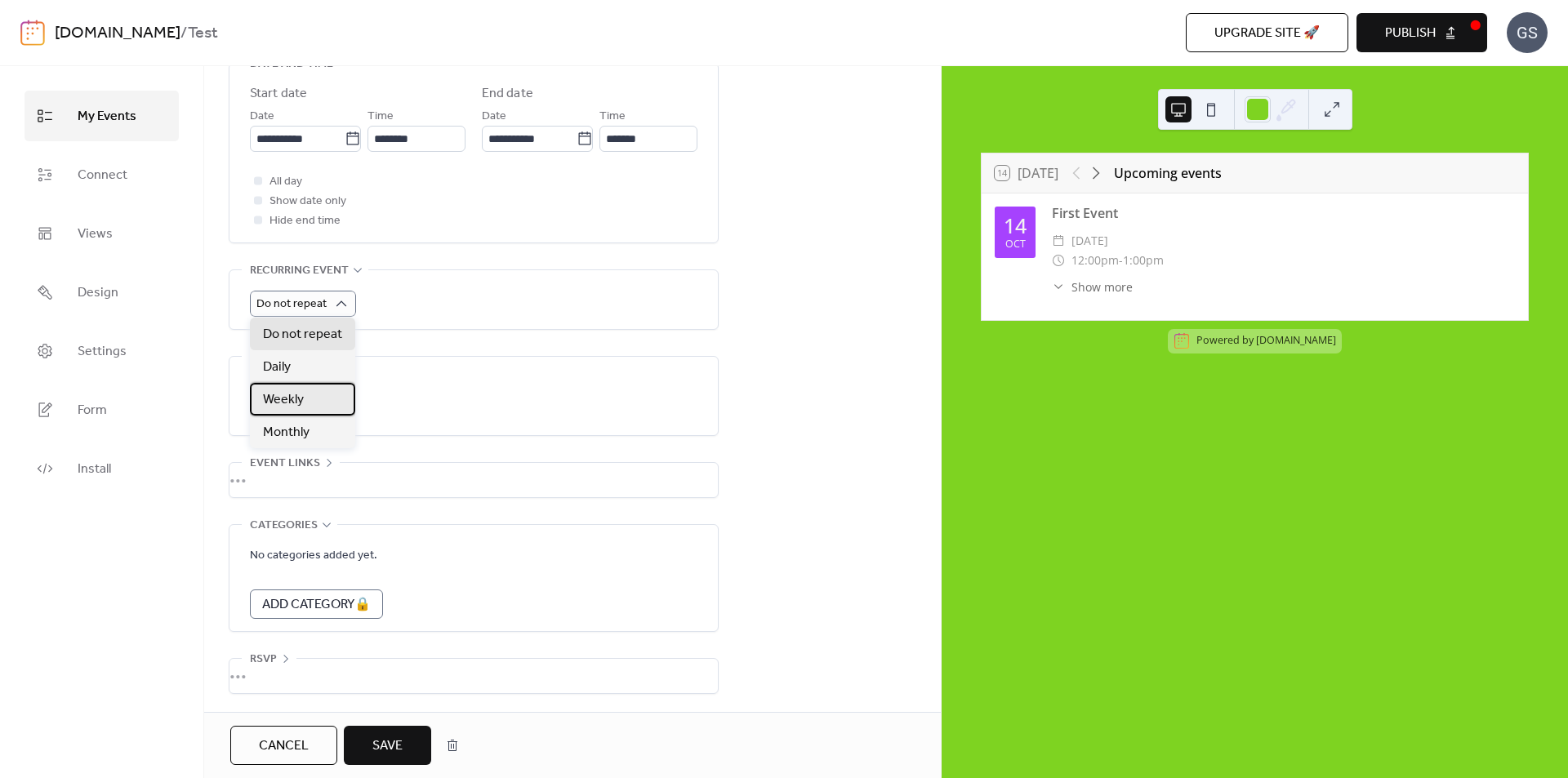
click at [293, 395] on span "Weekly" at bounding box center [283, 400] width 41 height 19
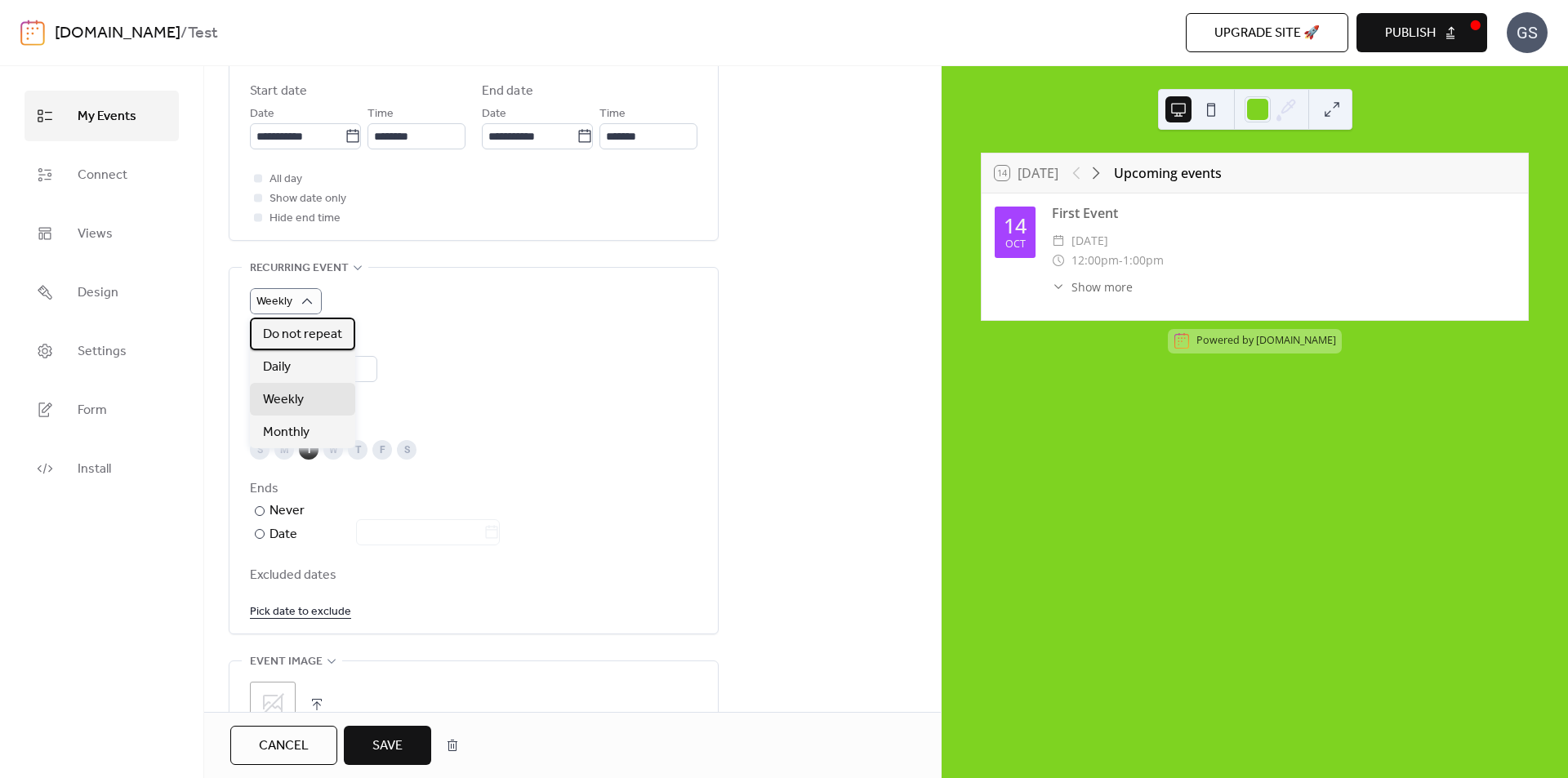
click at [304, 332] on span "Do not repeat" at bounding box center [302, 334] width 79 height 19
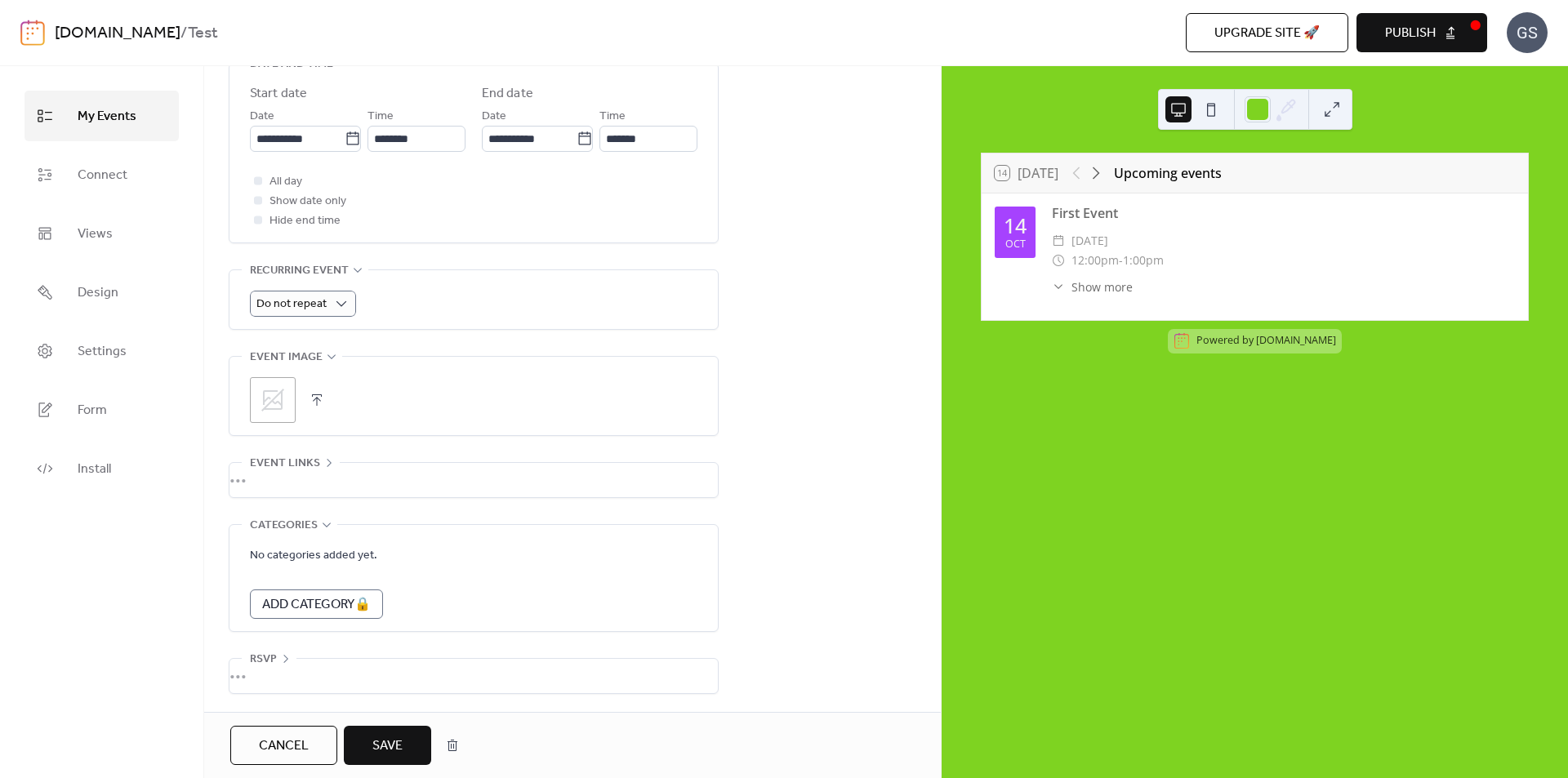
scroll to position [573, 0]
click at [105, 406] on span "Form" at bounding box center [93, 410] width 30 height 26
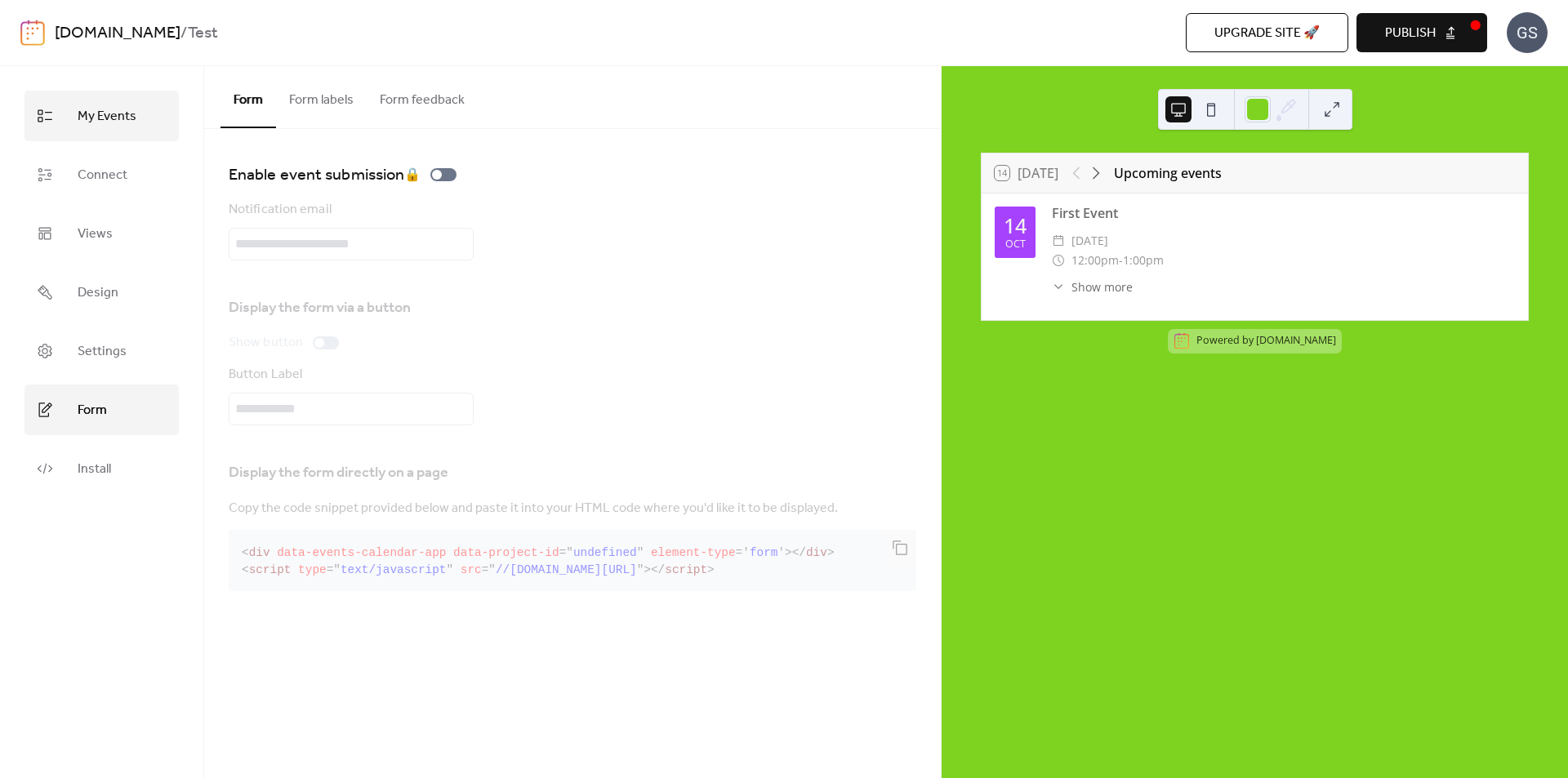
click at [105, 119] on span "My Events" at bounding box center [107, 117] width 58 height 26
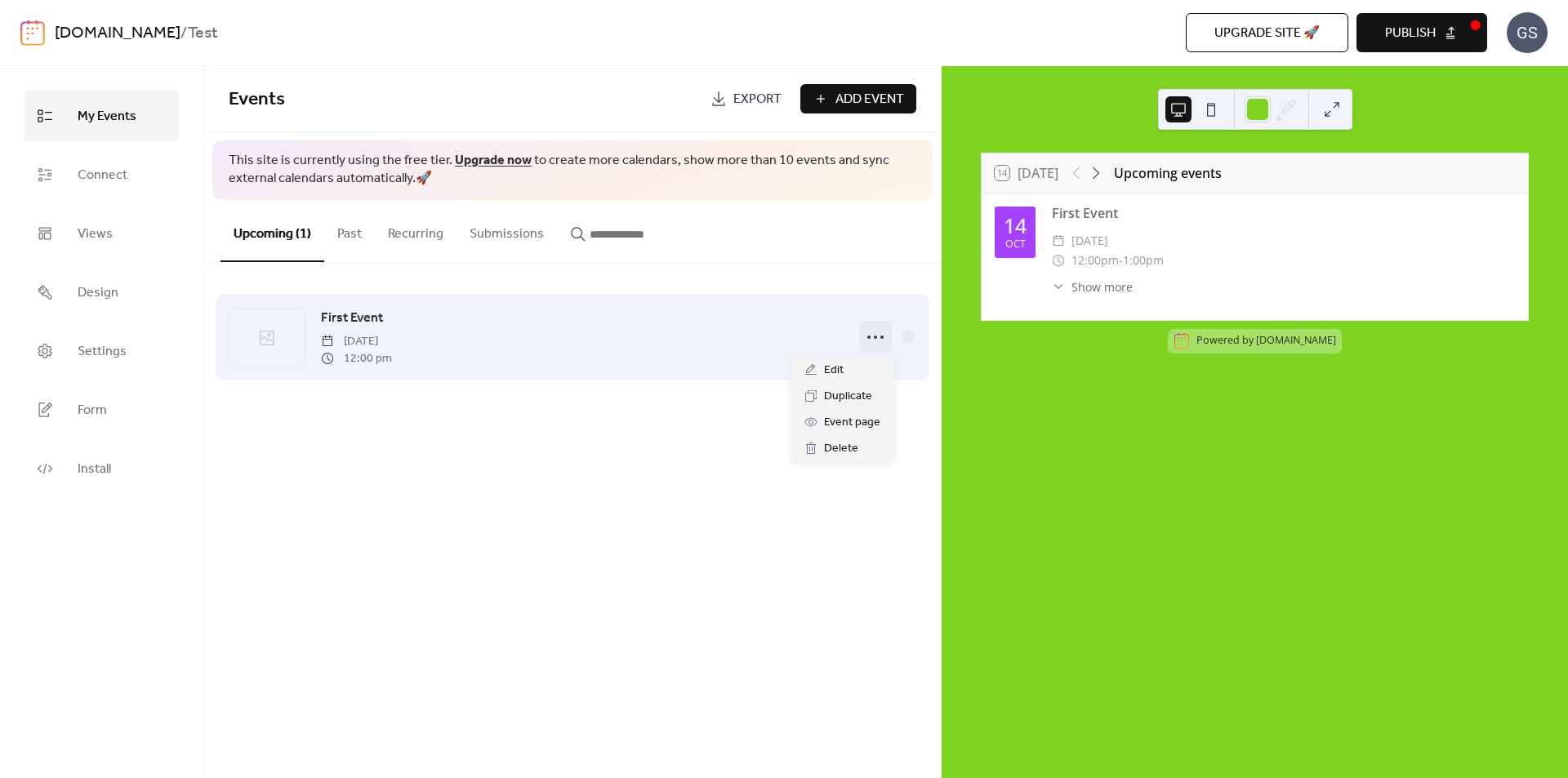
click at [872, 335] on icon at bounding box center [875, 337] width 26 height 26
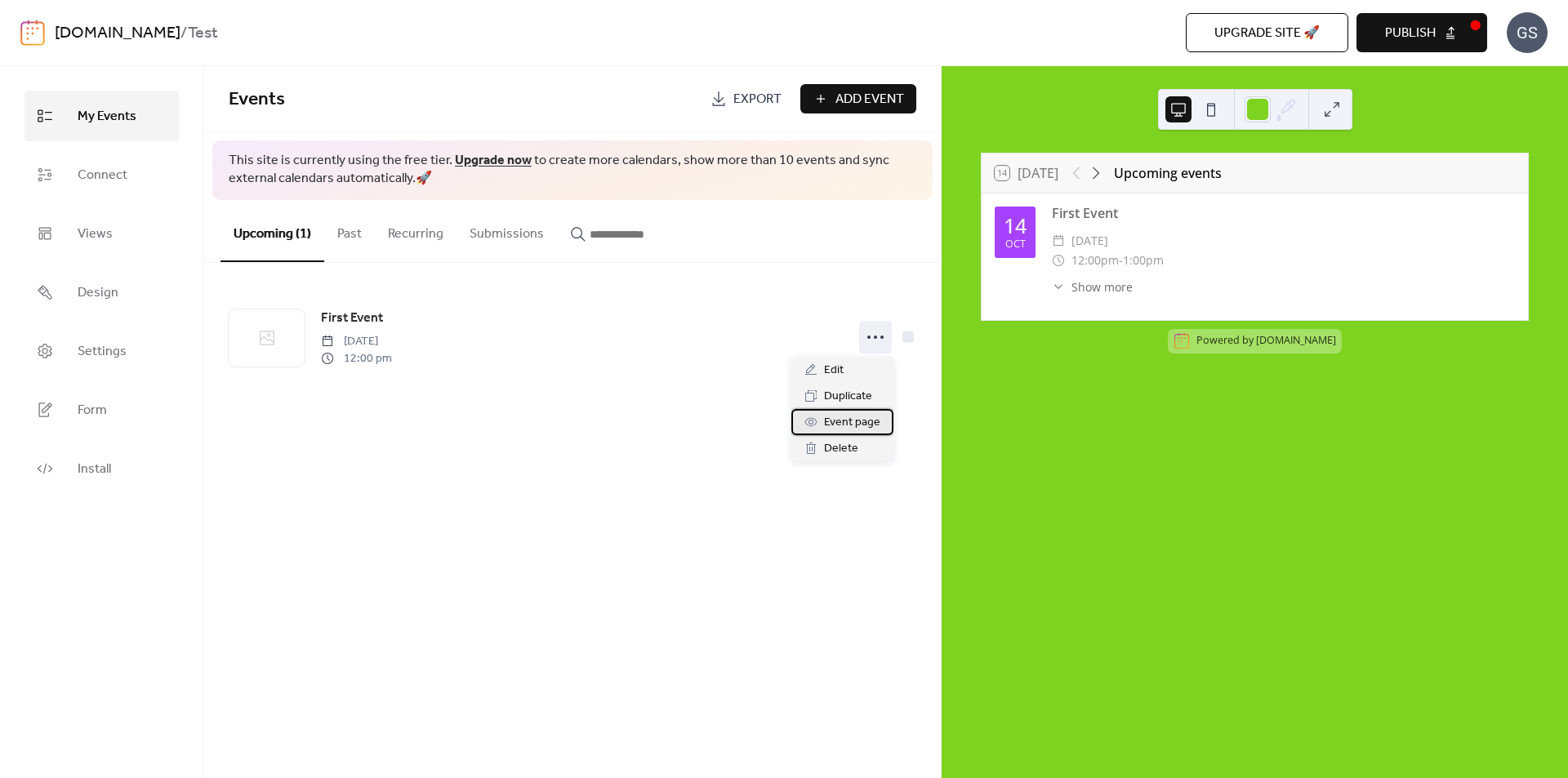
click at [857, 418] on span "Event page" at bounding box center [852, 422] width 57 height 19
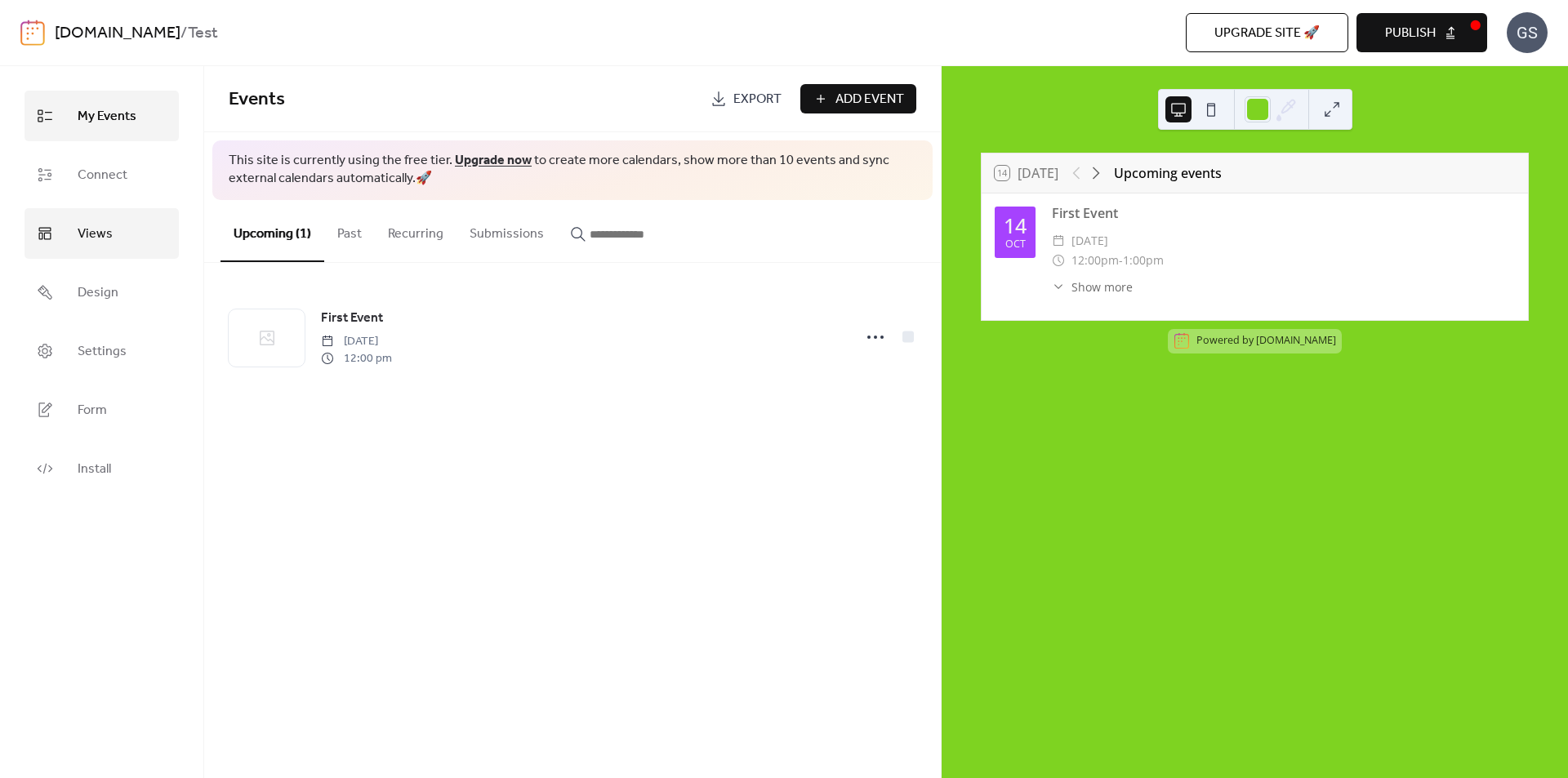
click at [98, 226] on span "Views" at bounding box center [96, 234] width 35 height 26
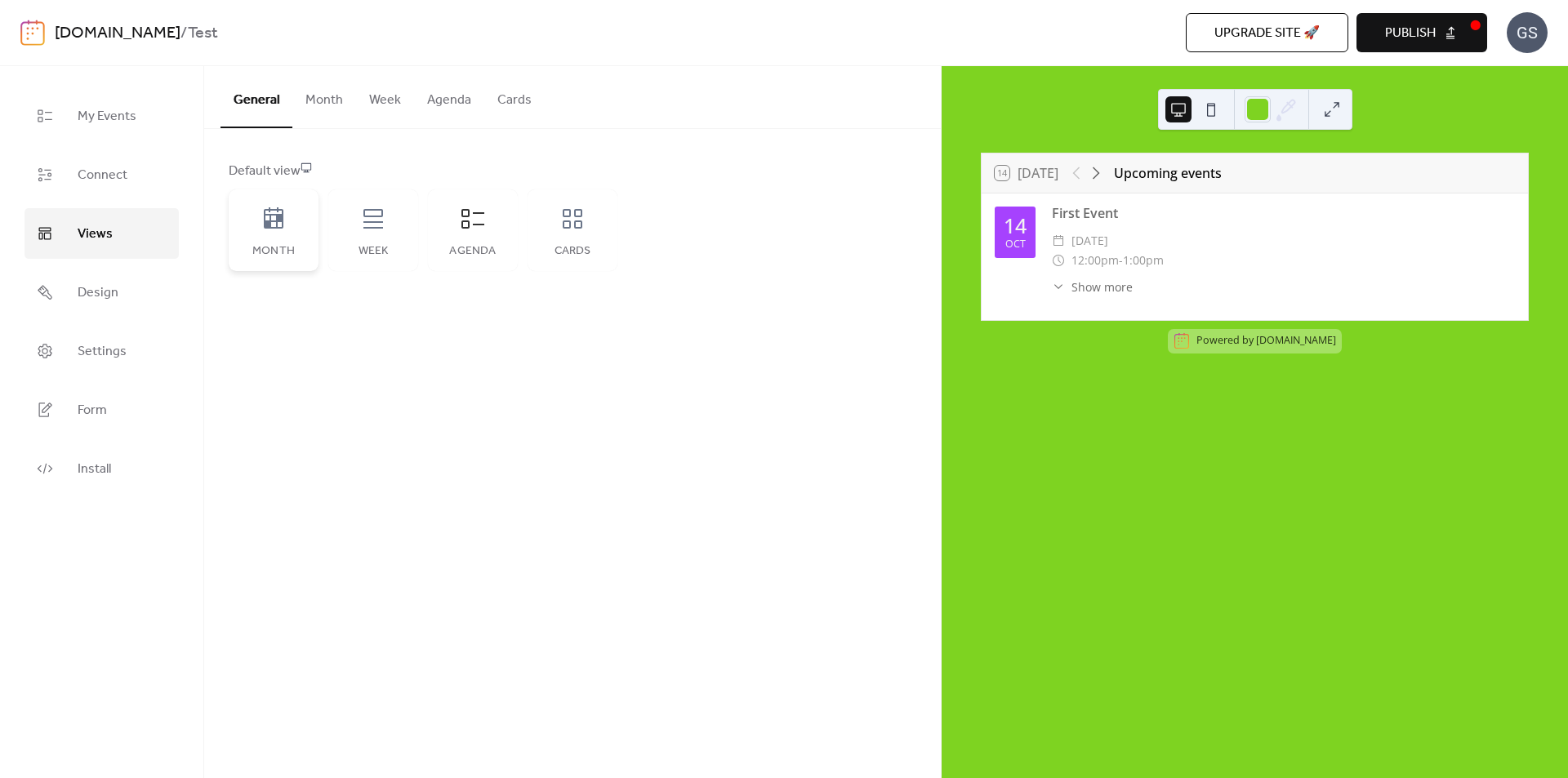
click at [276, 223] on icon at bounding box center [273, 217] width 19 height 21
